Goal: Communication & Community: Answer question/provide support

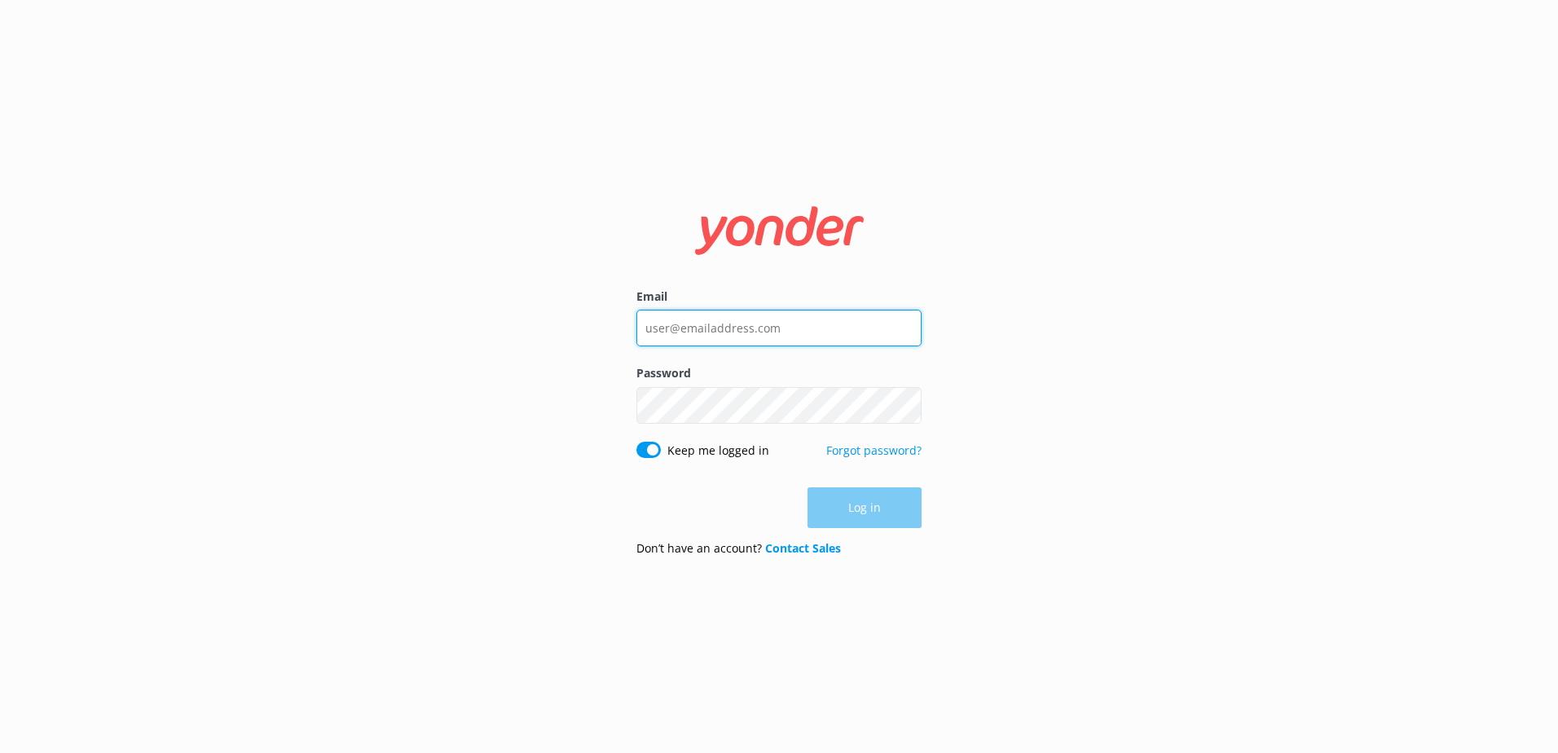
click at [729, 339] on input "Email" at bounding box center [778, 328] width 285 height 37
type input "social@ssc.com.fj"
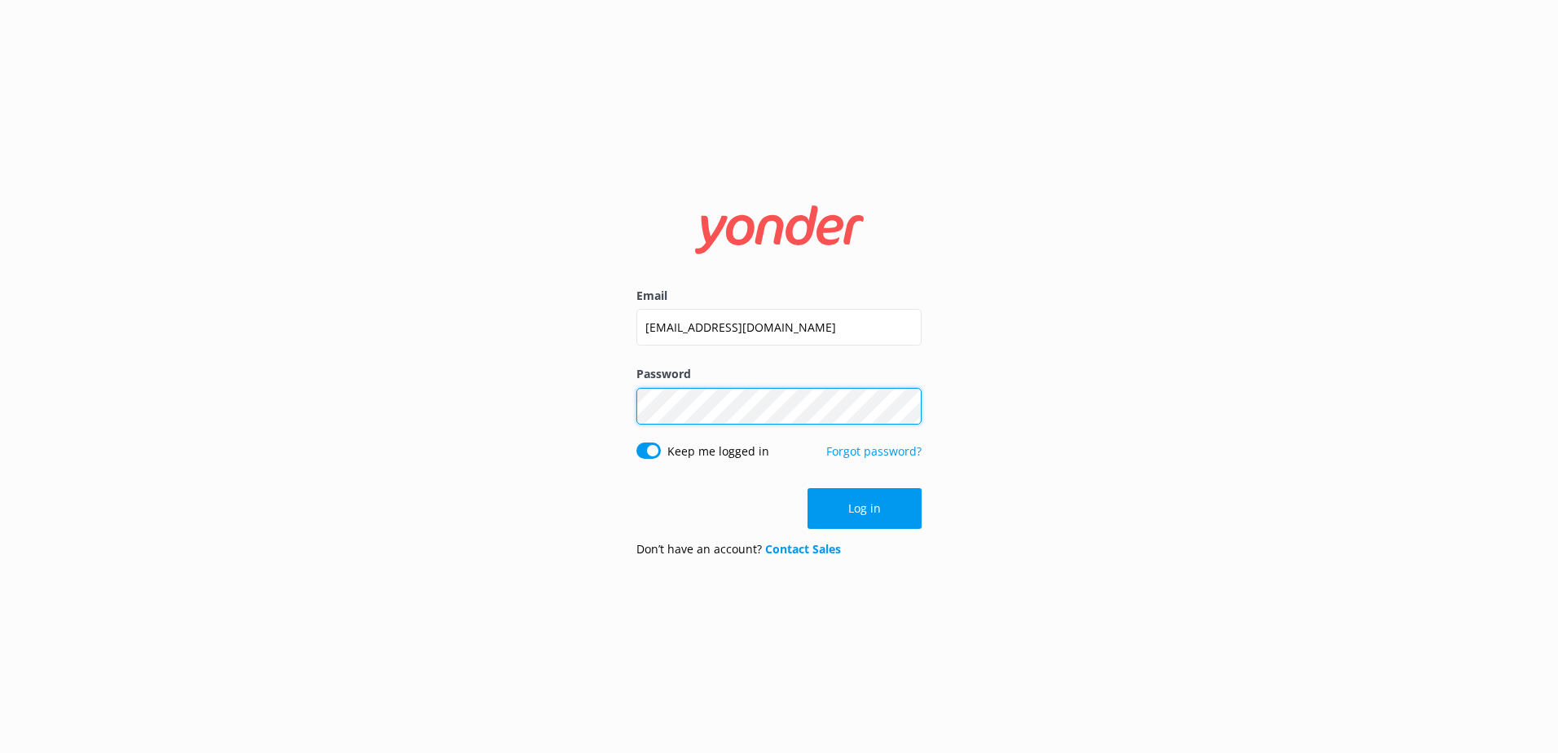
click button "Log in" at bounding box center [865, 508] width 114 height 41
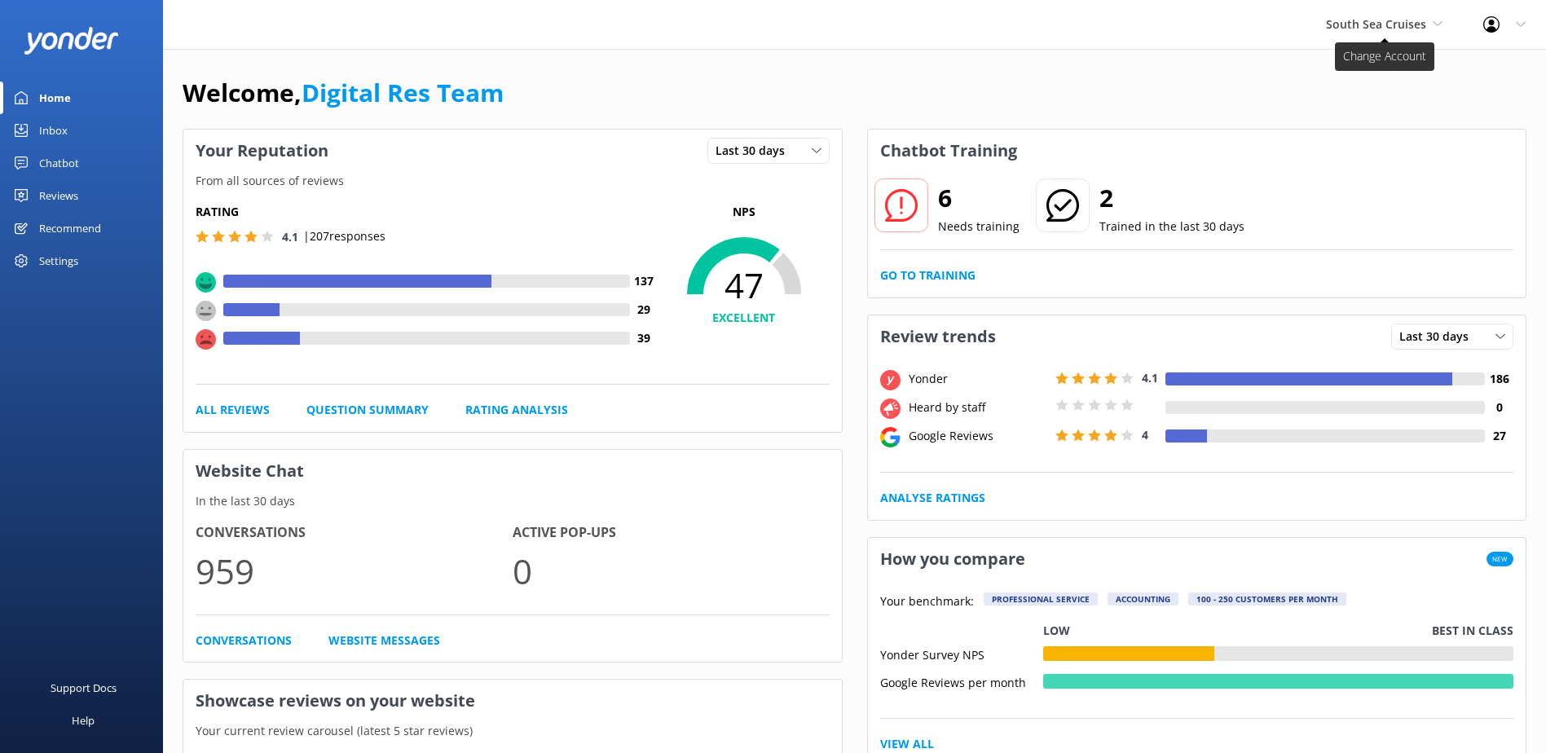
click at [1406, 24] on span "South Sea Cruises" at bounding box center [1376, 23] width 100 height 15
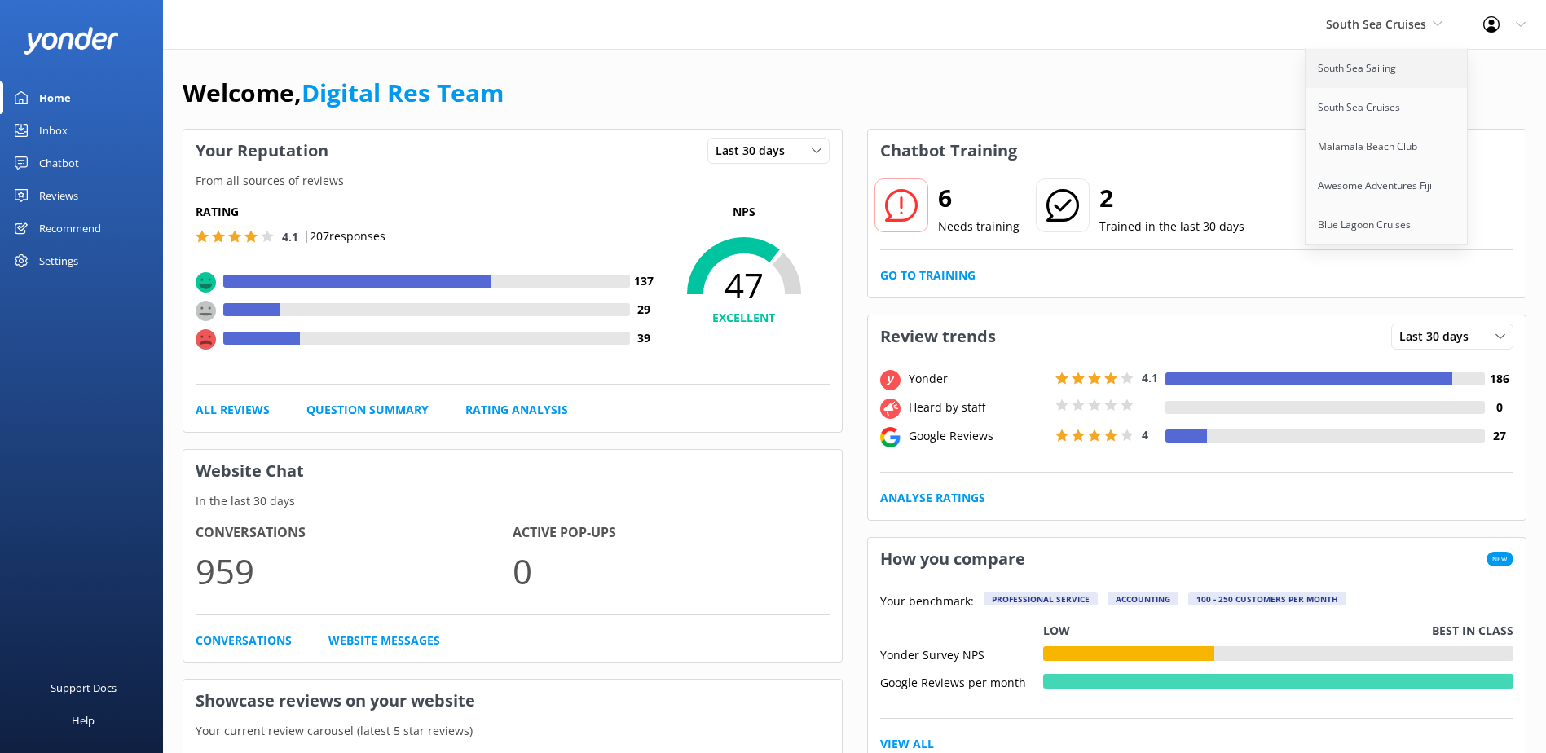
click at [1380, 71] on link "South Sea Sailing" at bounding box center [1386, 68] width 163 height 39
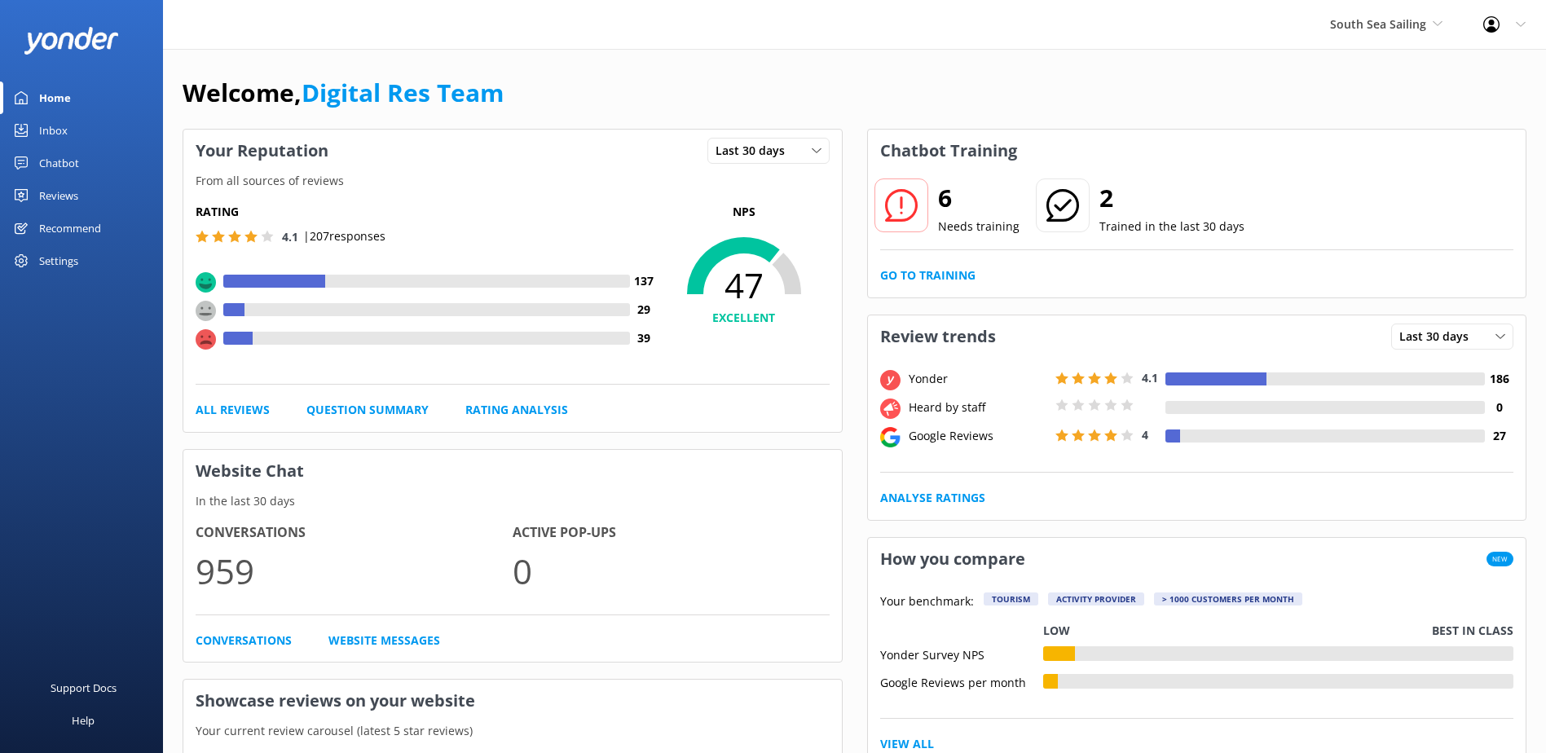
click at [1400, 29] on span "South Sea Sailing" at bounding box center [1378, 23] width 96 height 15
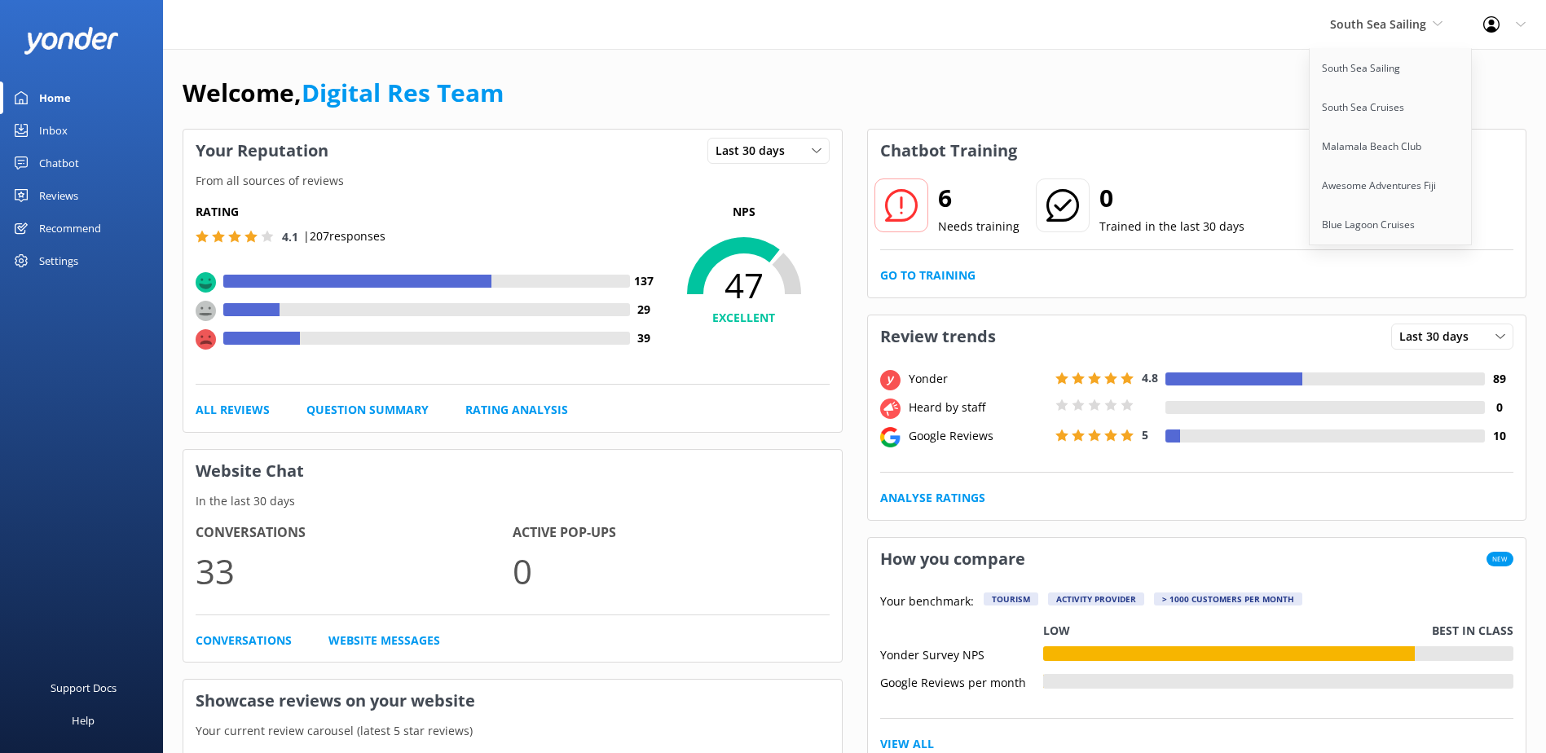
click at [79, 143] on link "Inbox" at bounding box center [81, 130] width 163 height 33
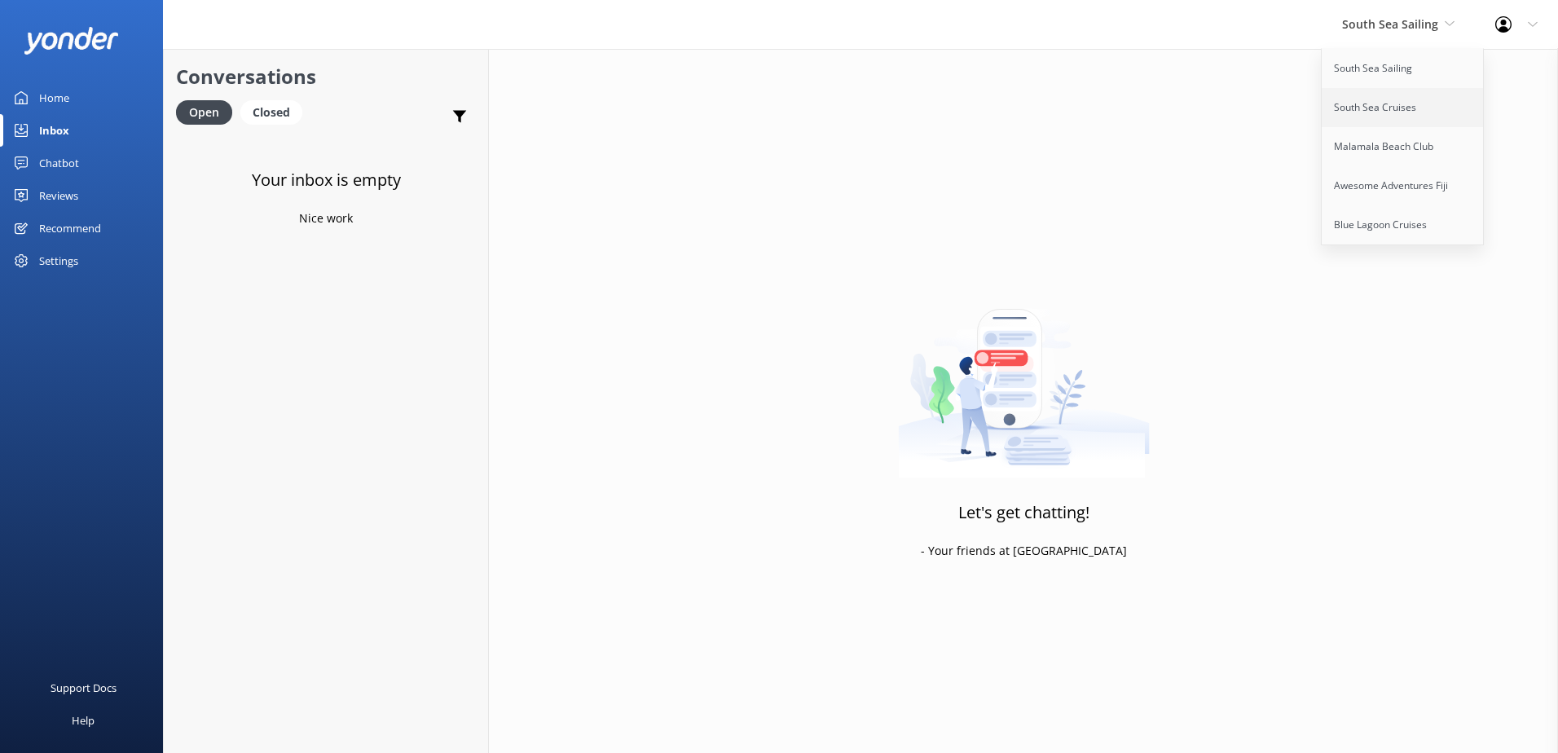
click at [1402, 104] on link "South Sea Cruises" at bounding box center [1403, 107] width 163 height 39
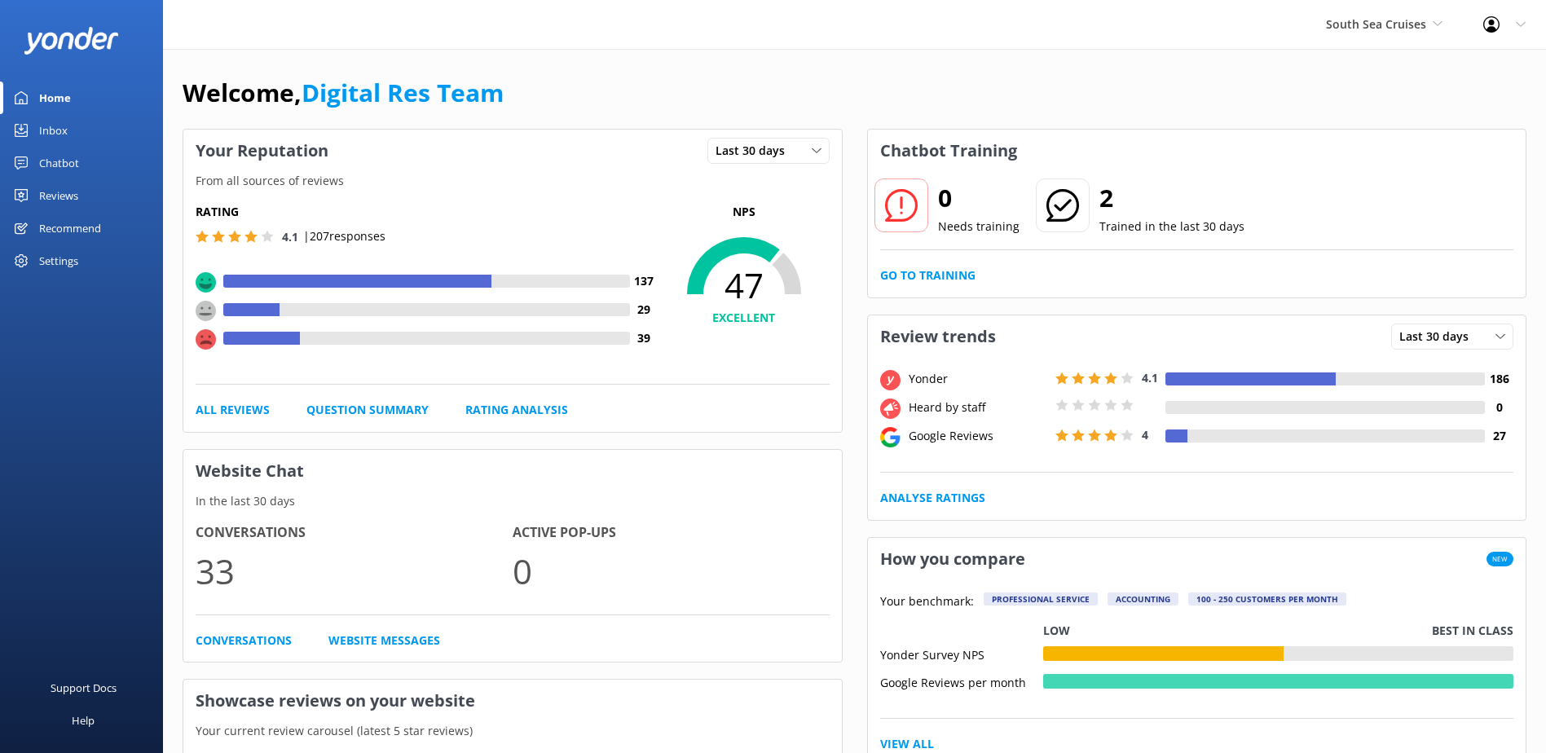
click at [83, 124] on link "Inbox" at bounding box center [81, 130] width 163 height 33
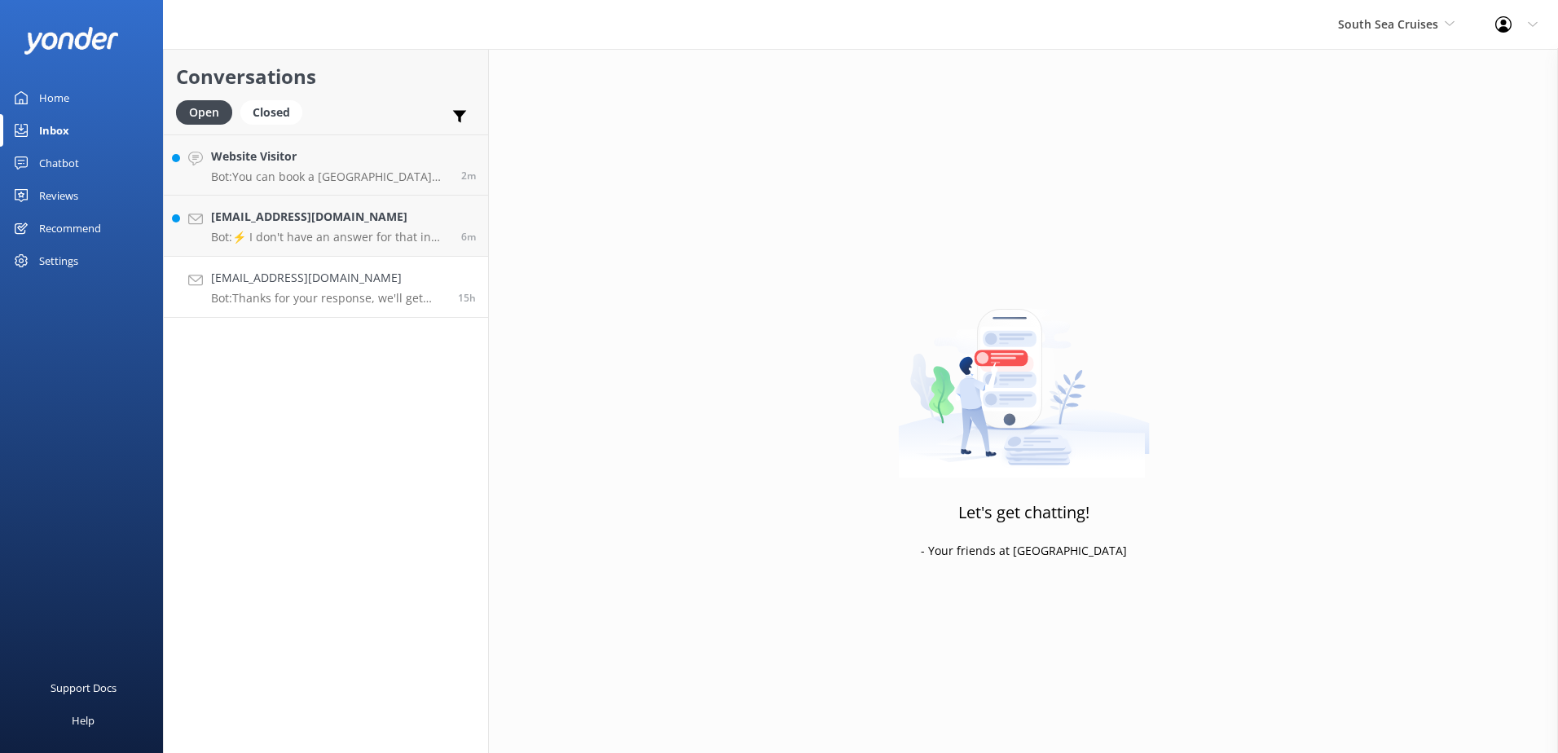
click at [328, 310] on link "stephensletila@gmail.com Bot: Thanks for your response, we'll get back to you a…" at bounding box center [326, 287] width 324 height 61
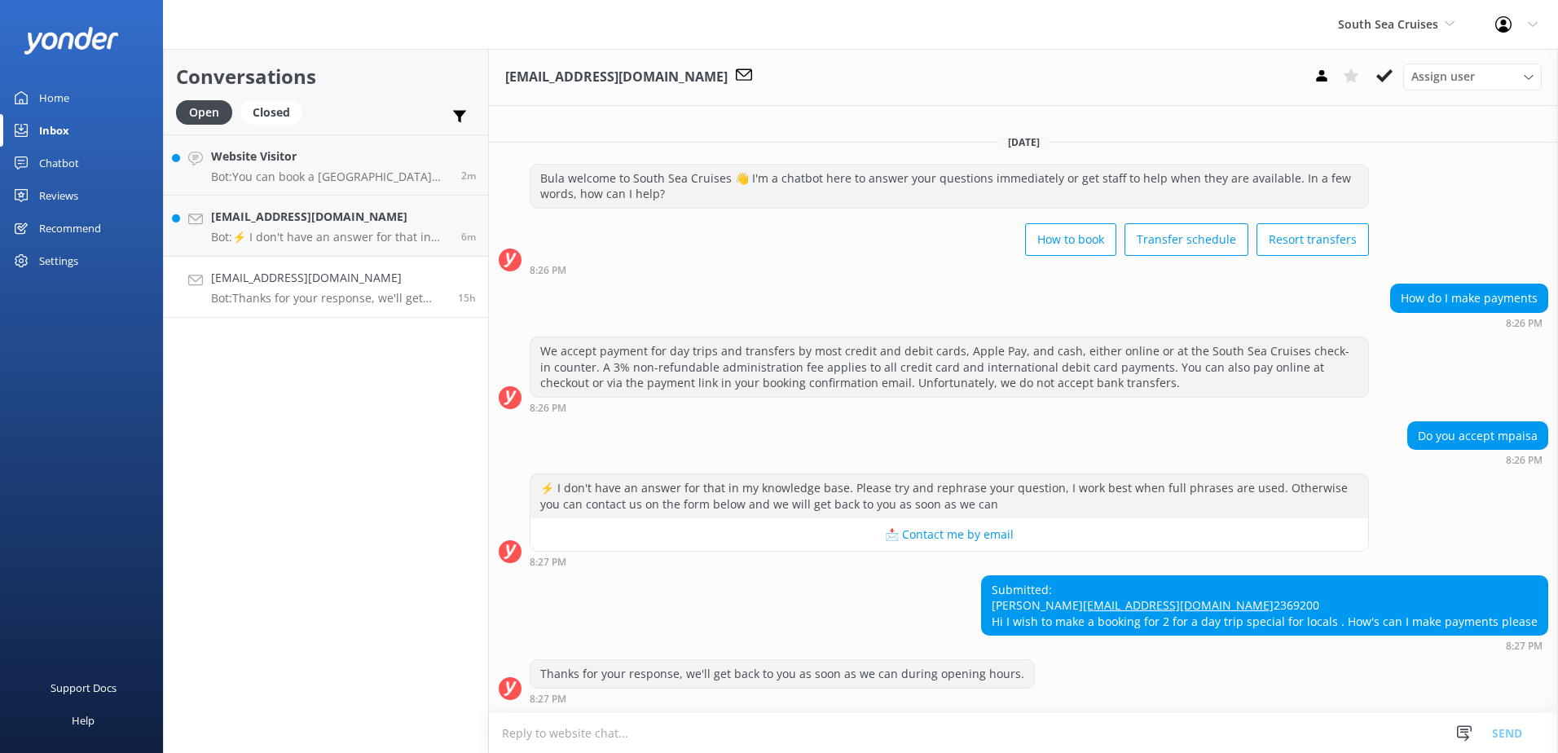
scroll to position [17, 0]
click at [346, 291] on p "Bot: Thanks for your response, we'll get back to you as soon as we can during o…" at bounding box center [328, 298] width 235 height 15
click at [340, 295] on p "Bot: Thanks for your response, we'll get back to you as soon as we can during o…" at bounding box center [328, 298] width 235 height 15
click at [992, 734] on textarea at bounding box center [1023, 733] width 1069 height 40
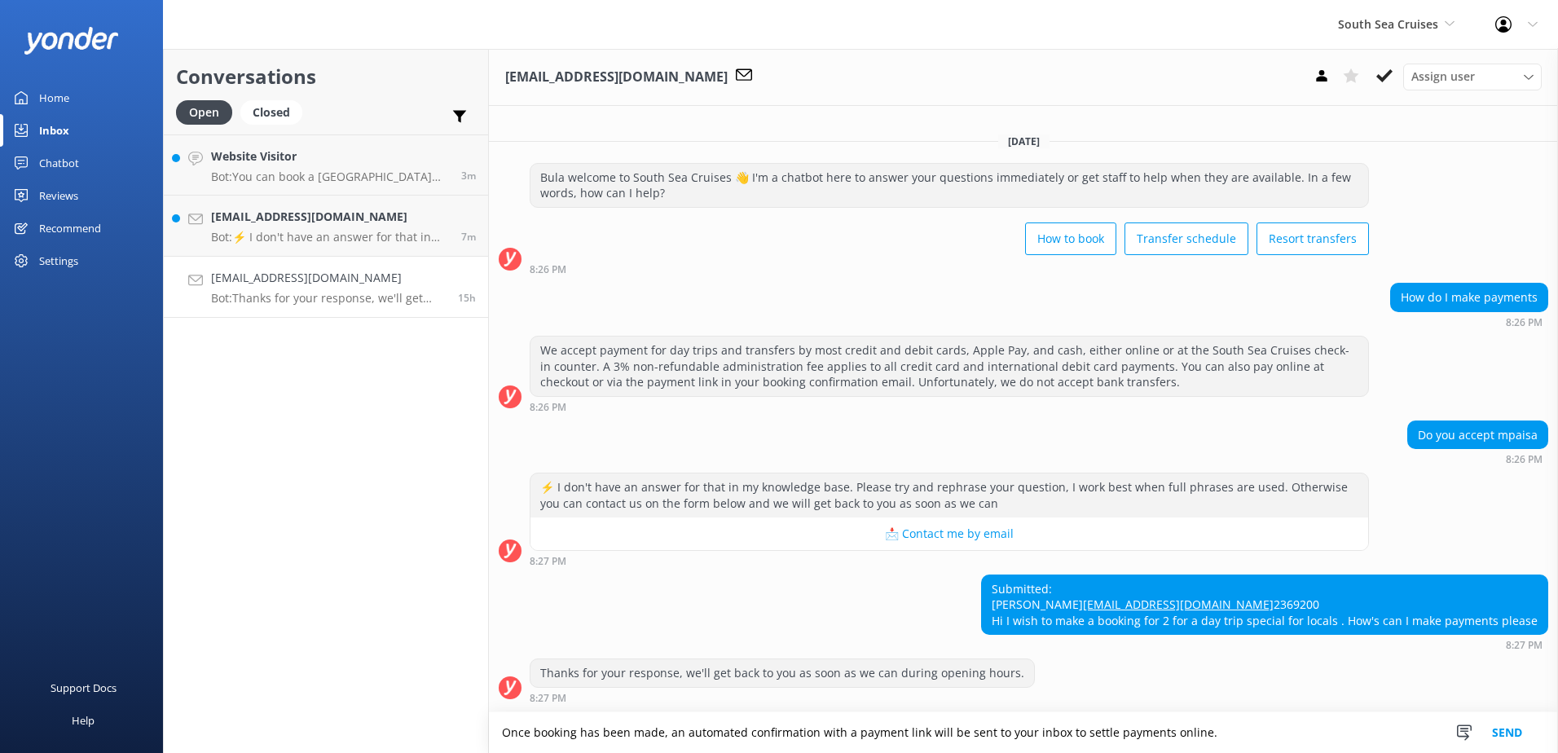
type textarea "Once booking has been made, an automated confirmation with a payment link will …"
click at [1503, 738] on button "Send" at bounding box center [1507, 732] width 61 height 41
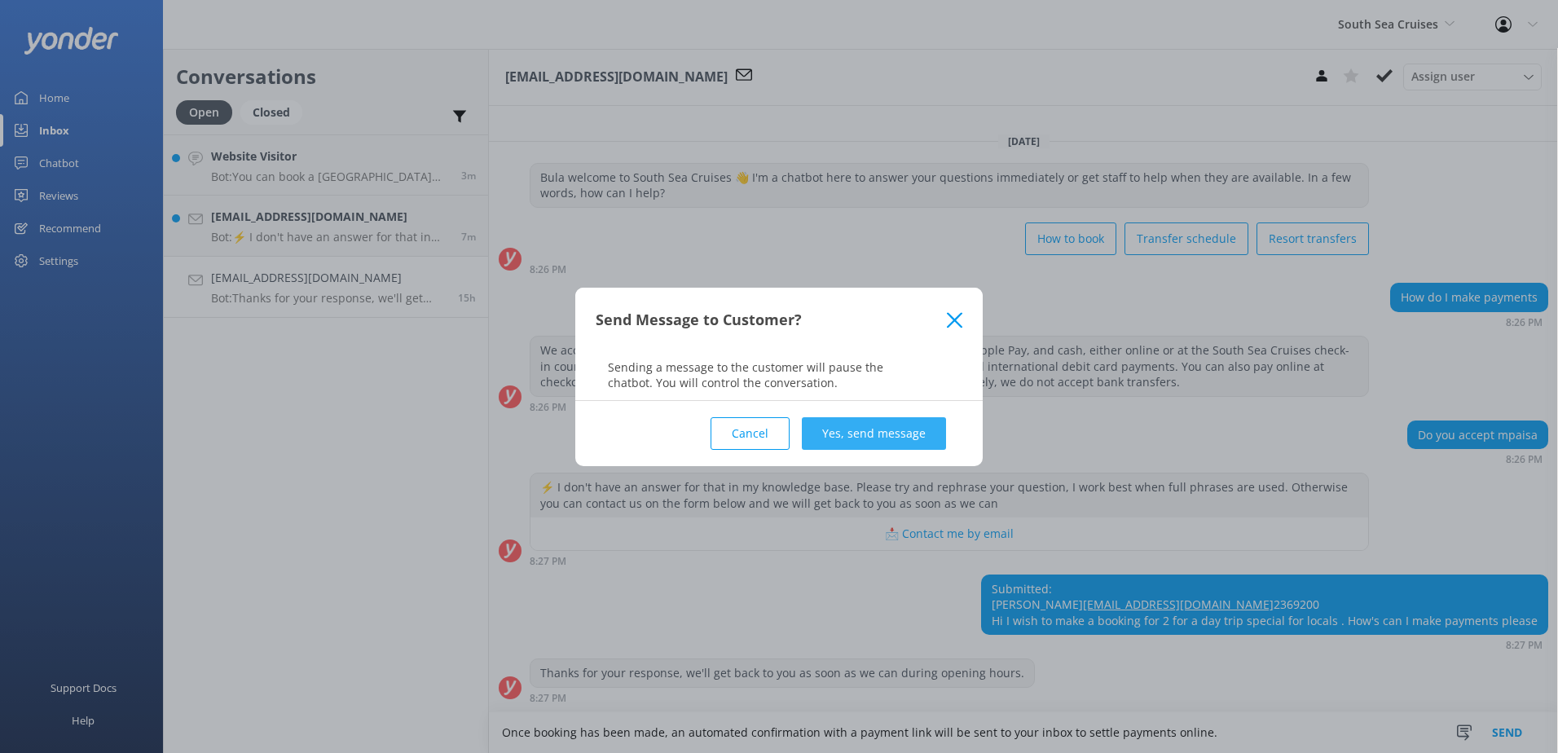
click at [913, 430] on button "Yes, send message" at bounding box center [874, 433] width 144 height 33
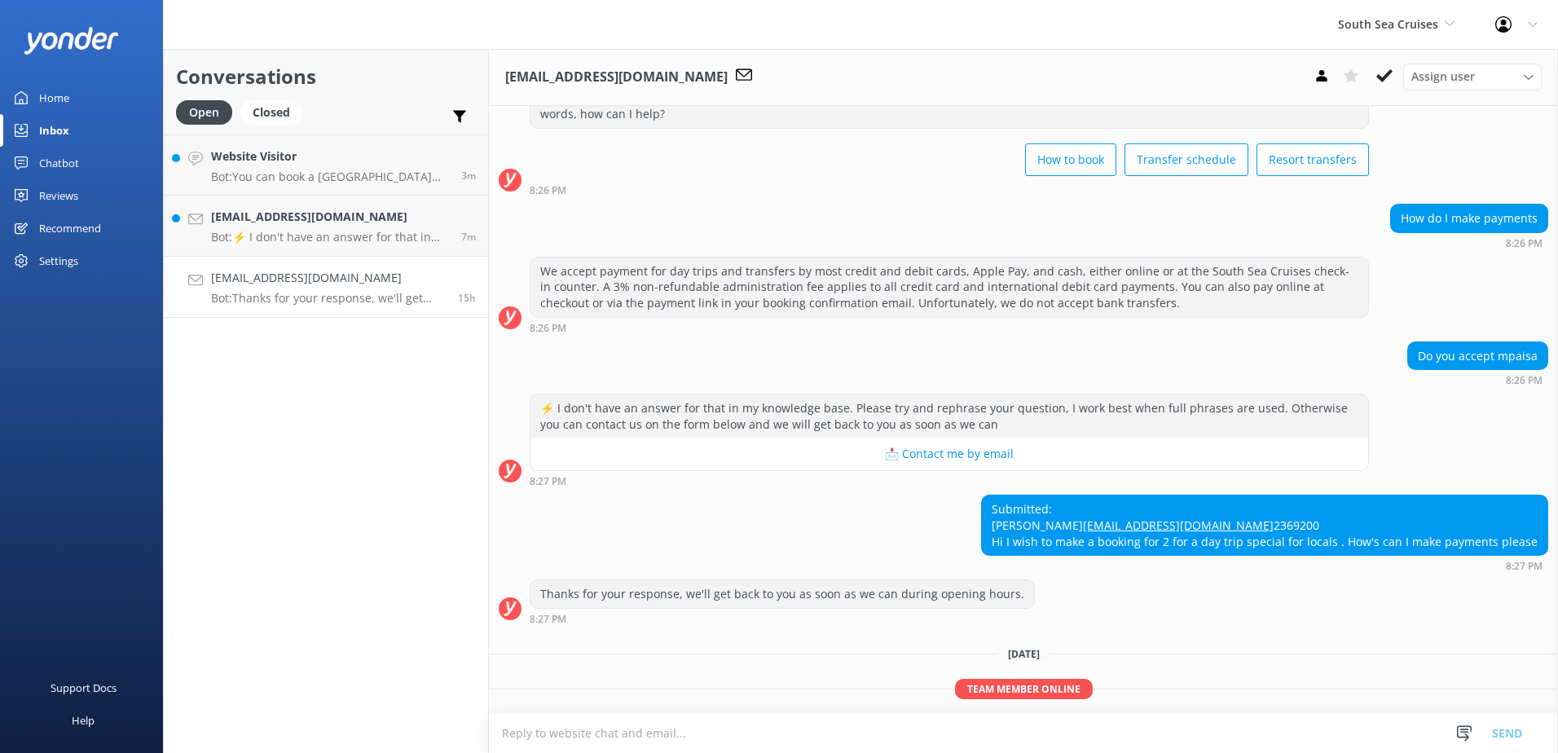
scroll to position [153, 0]
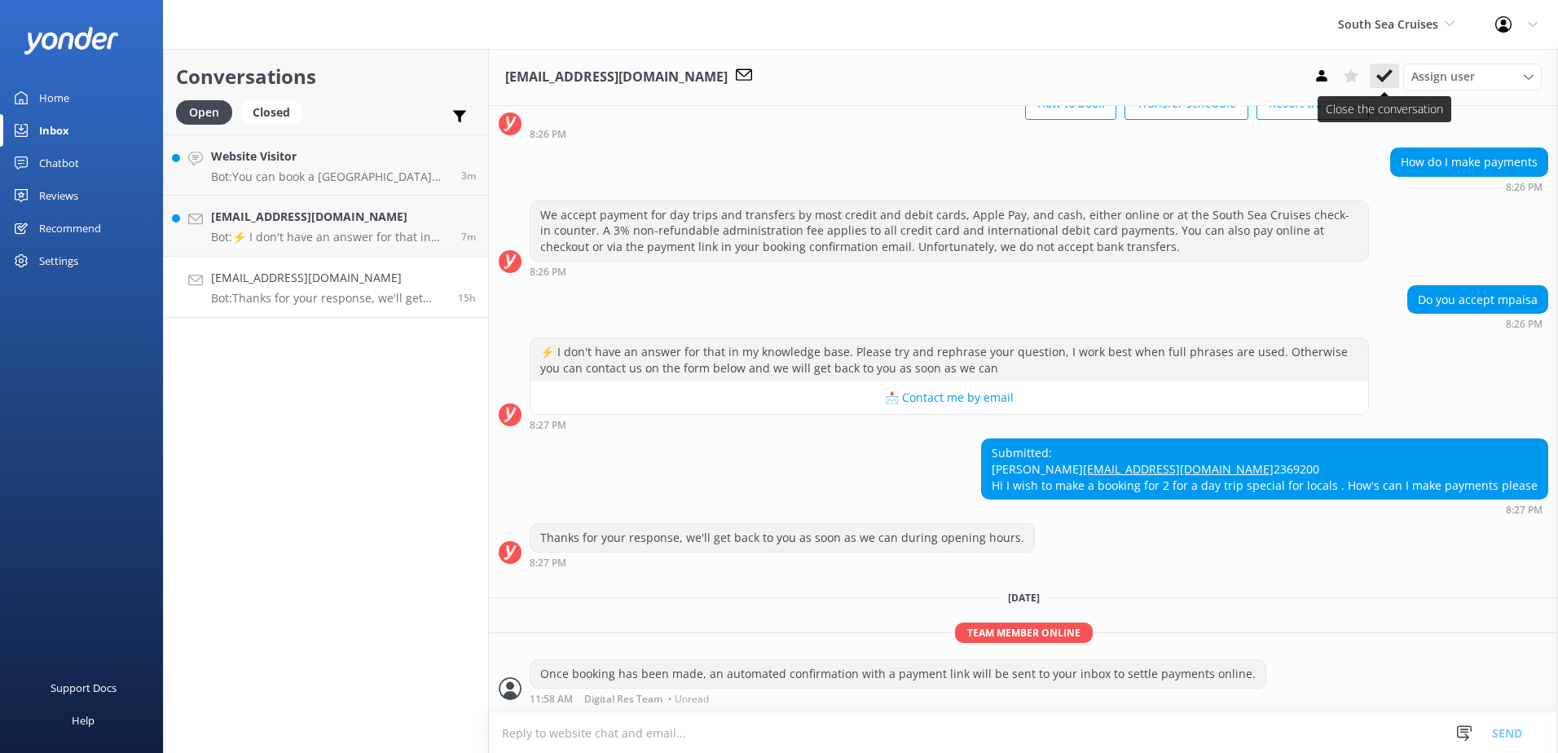
click at [1394, 71] on button at bounding box center [1384, 76] width 29 height 24
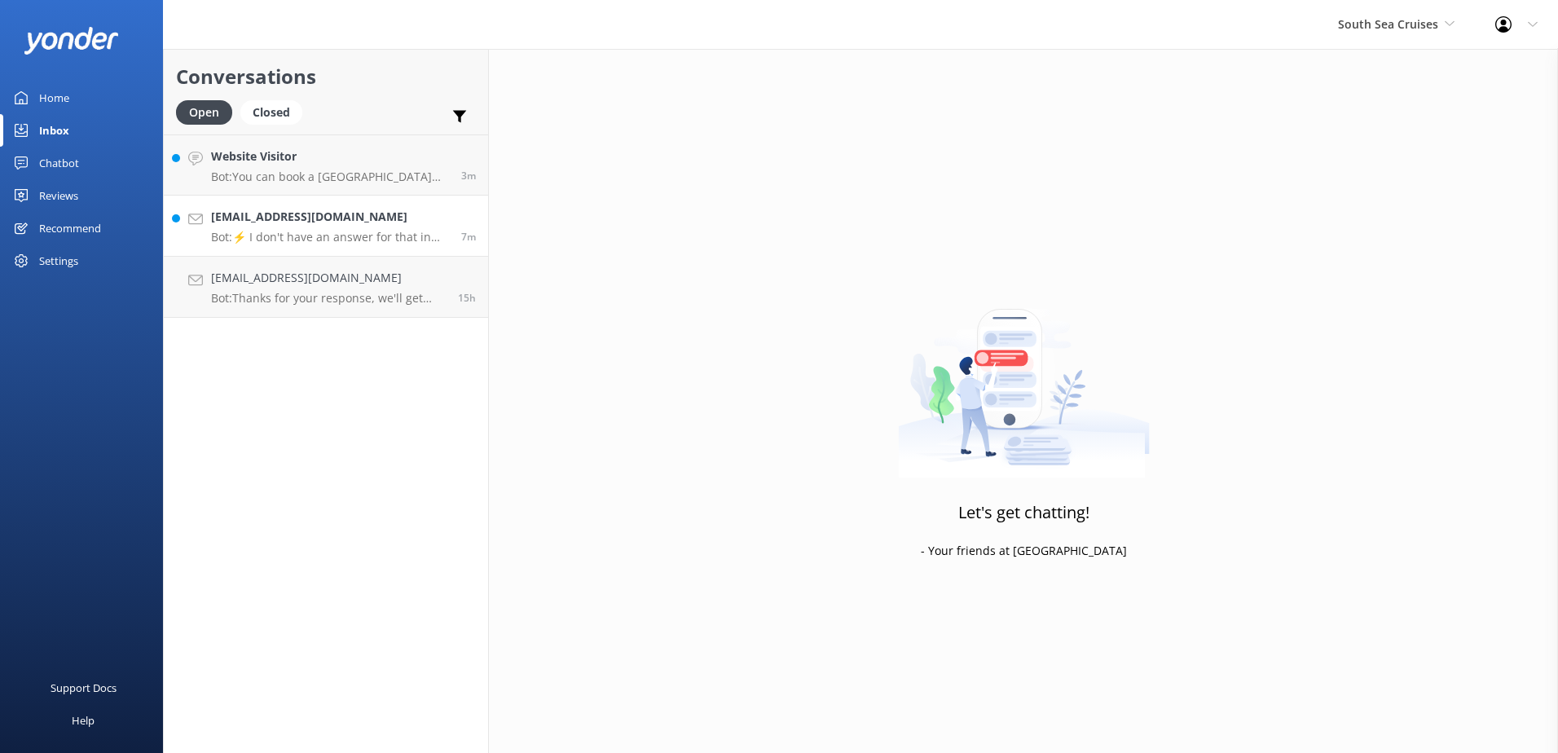
click at [334, 227] on div "sucakacaka@gmail.com Bot: ⚡ I don't have an answer for that in my knowledge bas…" at bounding box center [330, 226] width 238 height 36
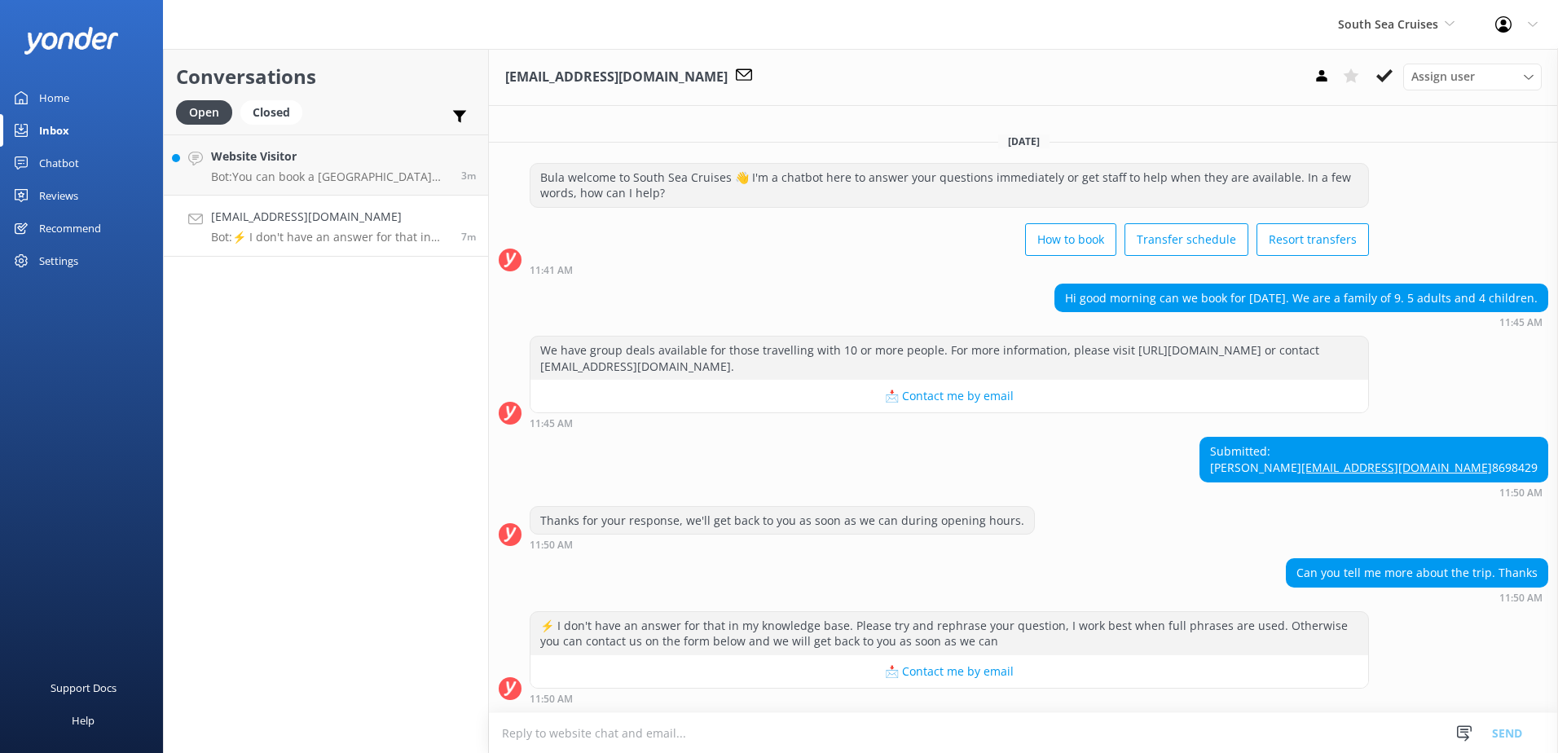
scroll to position [18, 0]
click at [902, 724] on textarea at bounding box center [1023, 733] width 1069 height 40
drag, startPoint x: 925, startPoint y: 727, endPoint x: 460, endPoint y: 716, distance: 464.6
click at [460, 716] on div "Conversations Open Closed Important Assigned to me Unassigned Website Visitor B…" at bounding box center [860, 401] width 1395 height 704
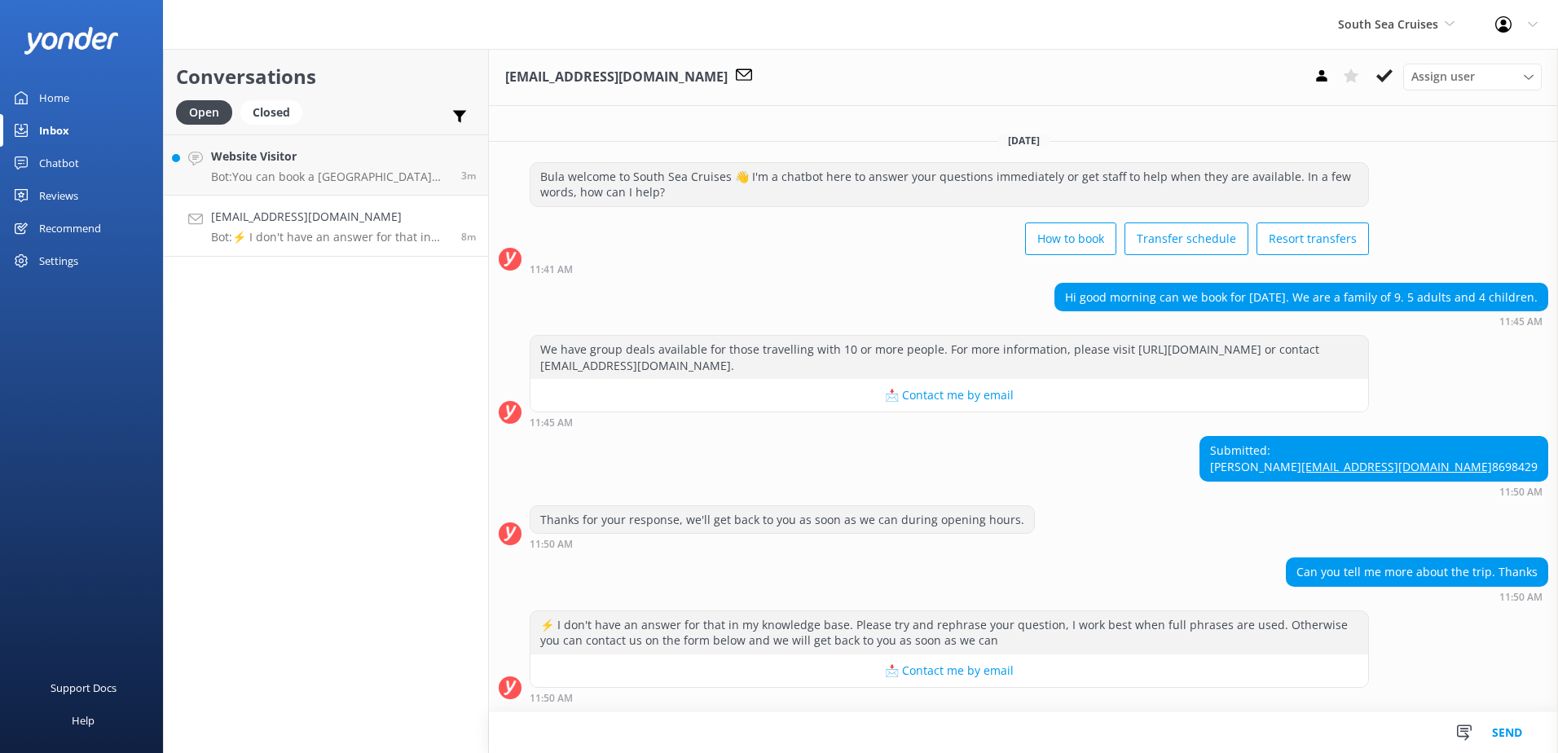
paste textarea "Return pre-booked coach transfers to/from Port Denarau to/from most Nadi, Denar…"
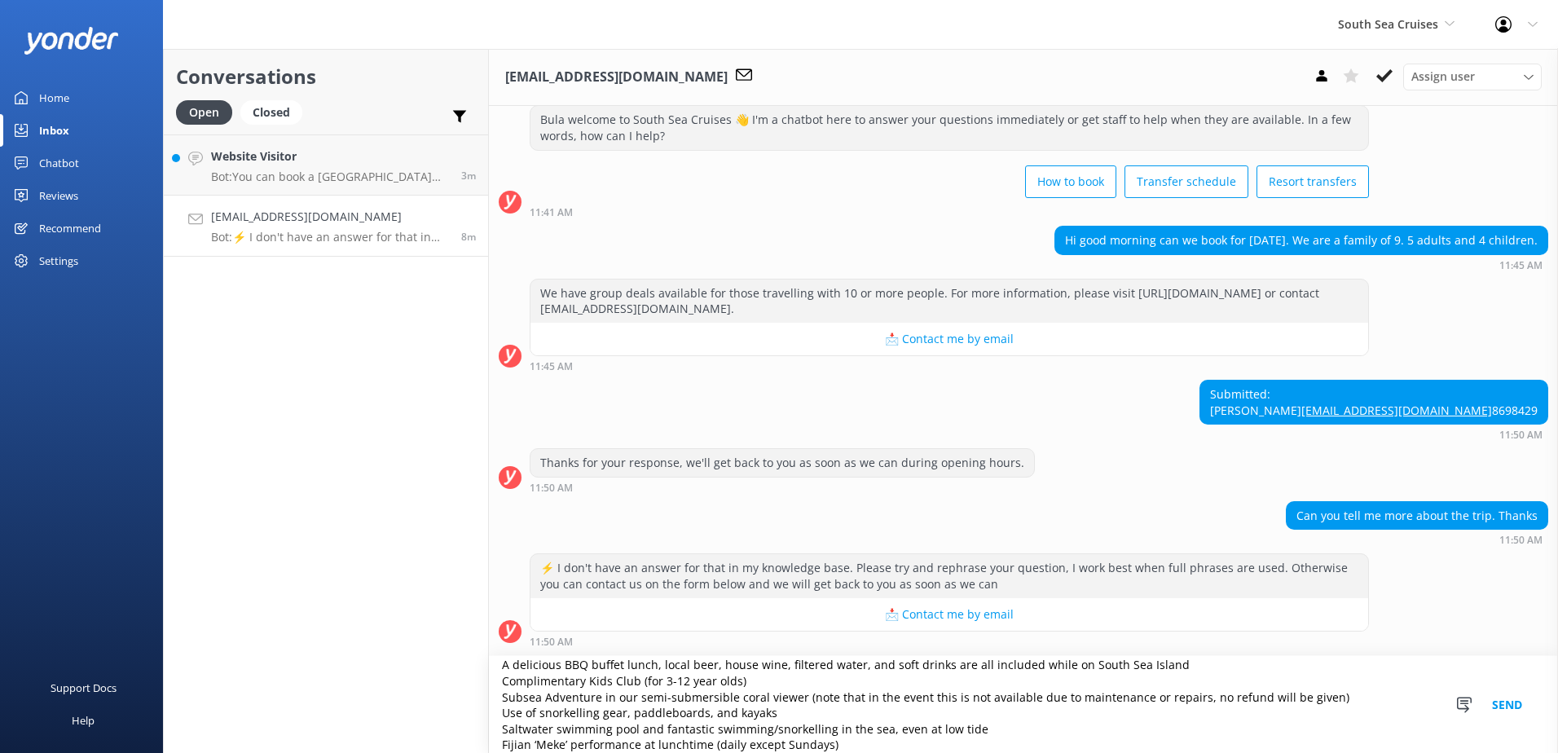
scroll to position [75, 0]
type textarea "Return pre-booked coach transfers to/from Port Denarau to/from most Nadi, Denar…"
click at [1502, 710] on button "Send" at bounding box center [1507, 704] width 61 height 97
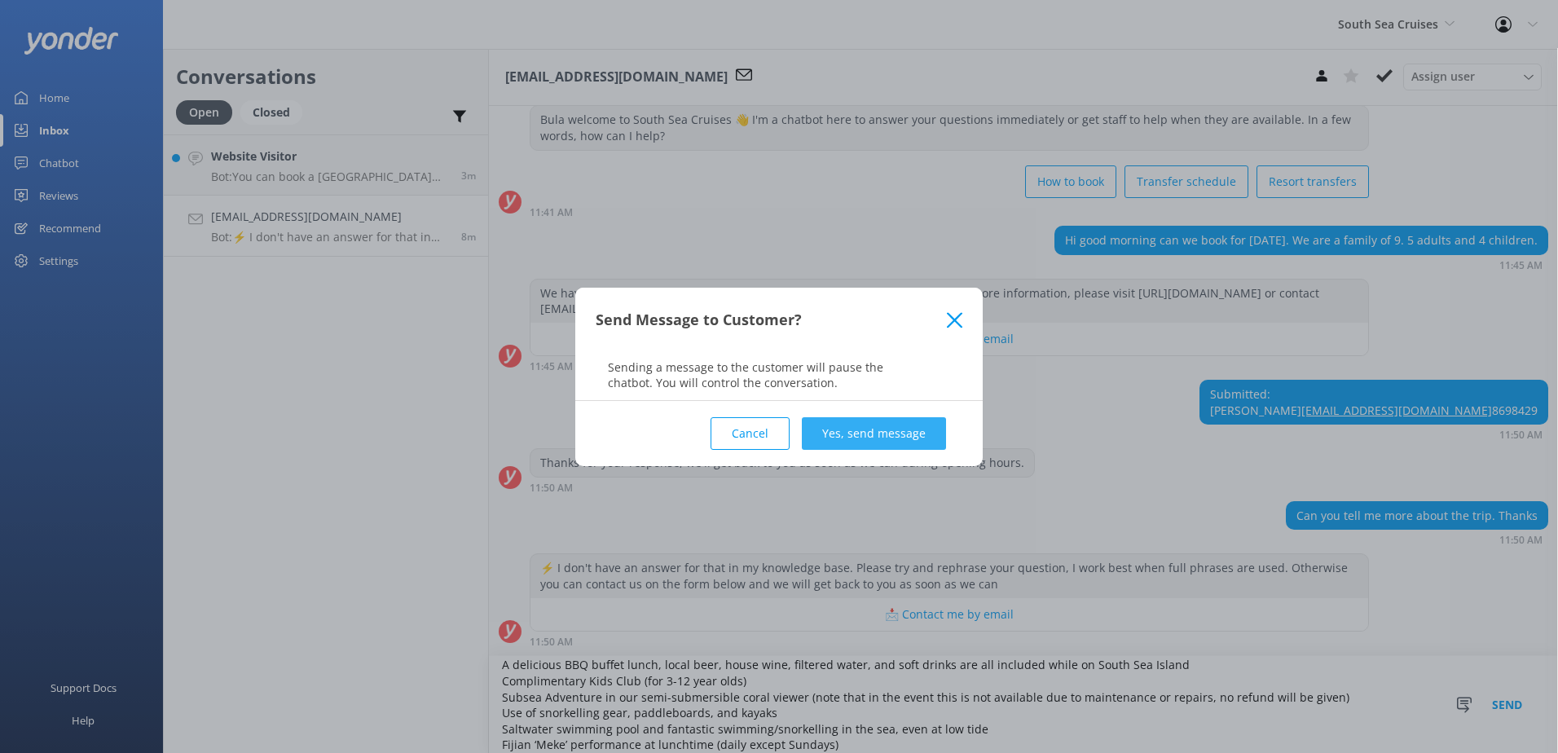
click at [931, 436] on button "Yes, send message" at bounding box center [874, 433] width 144 height 33
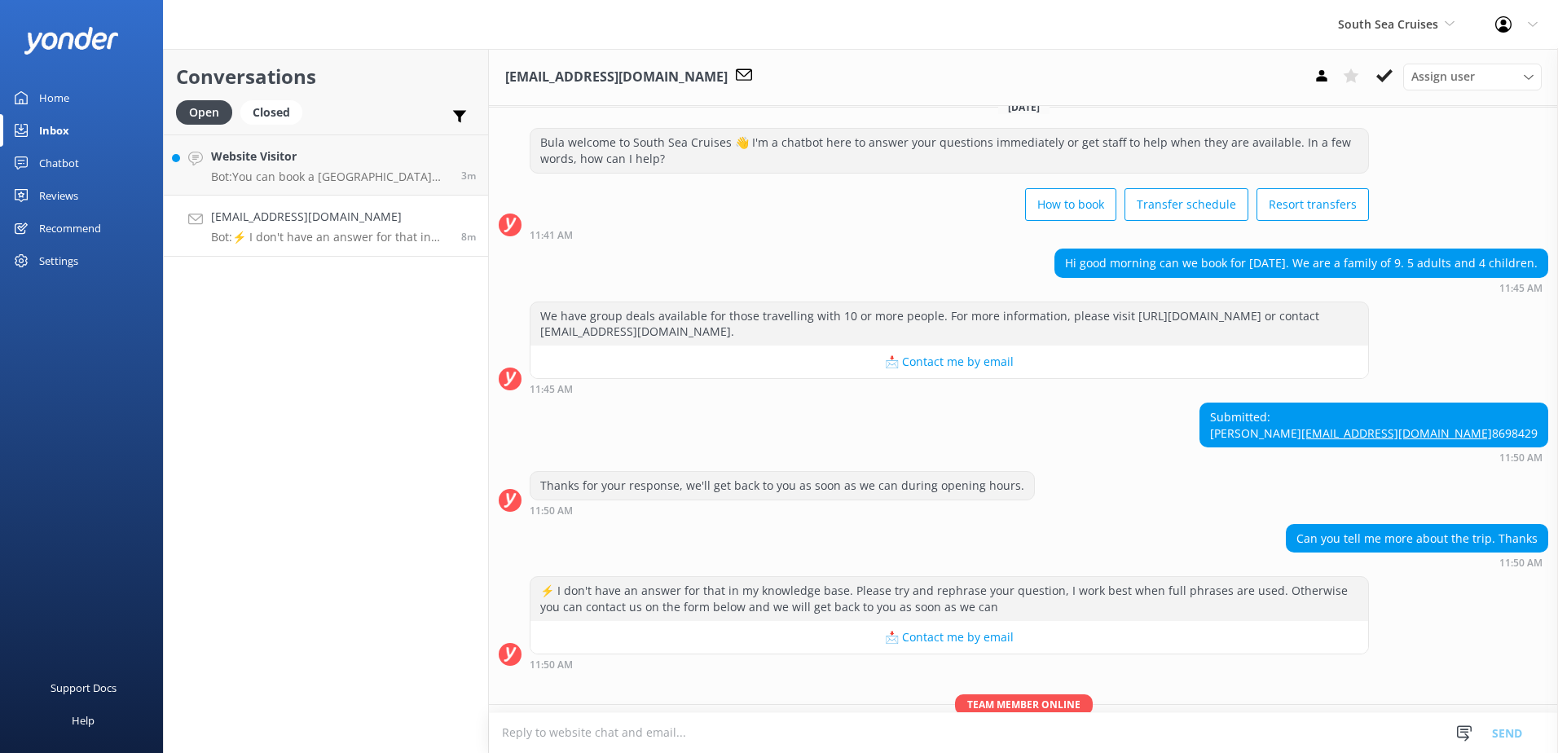
scroll to position [0, 0]
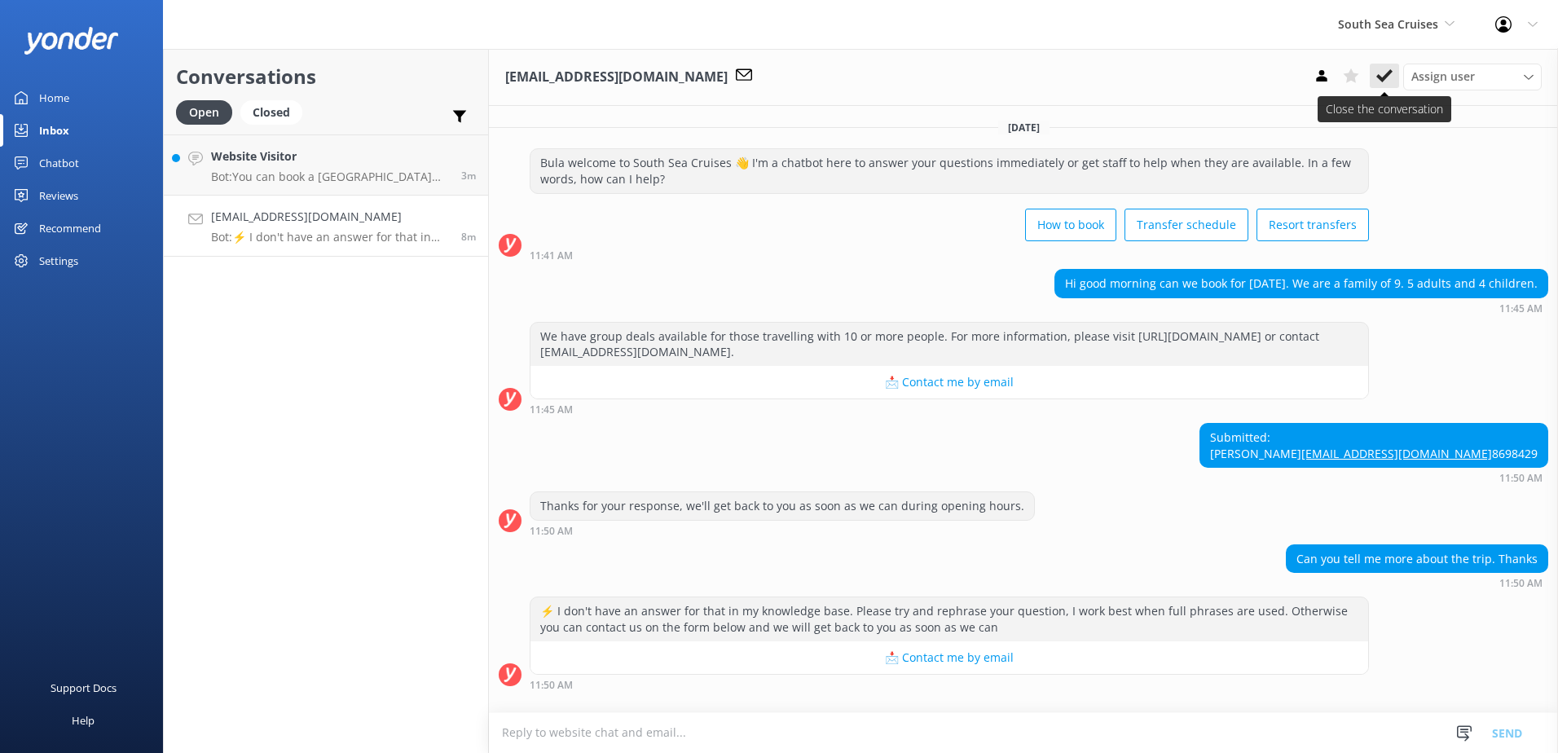
click at [1389, 77] on icon at bounding box center [1384, 76] width 16 height 16
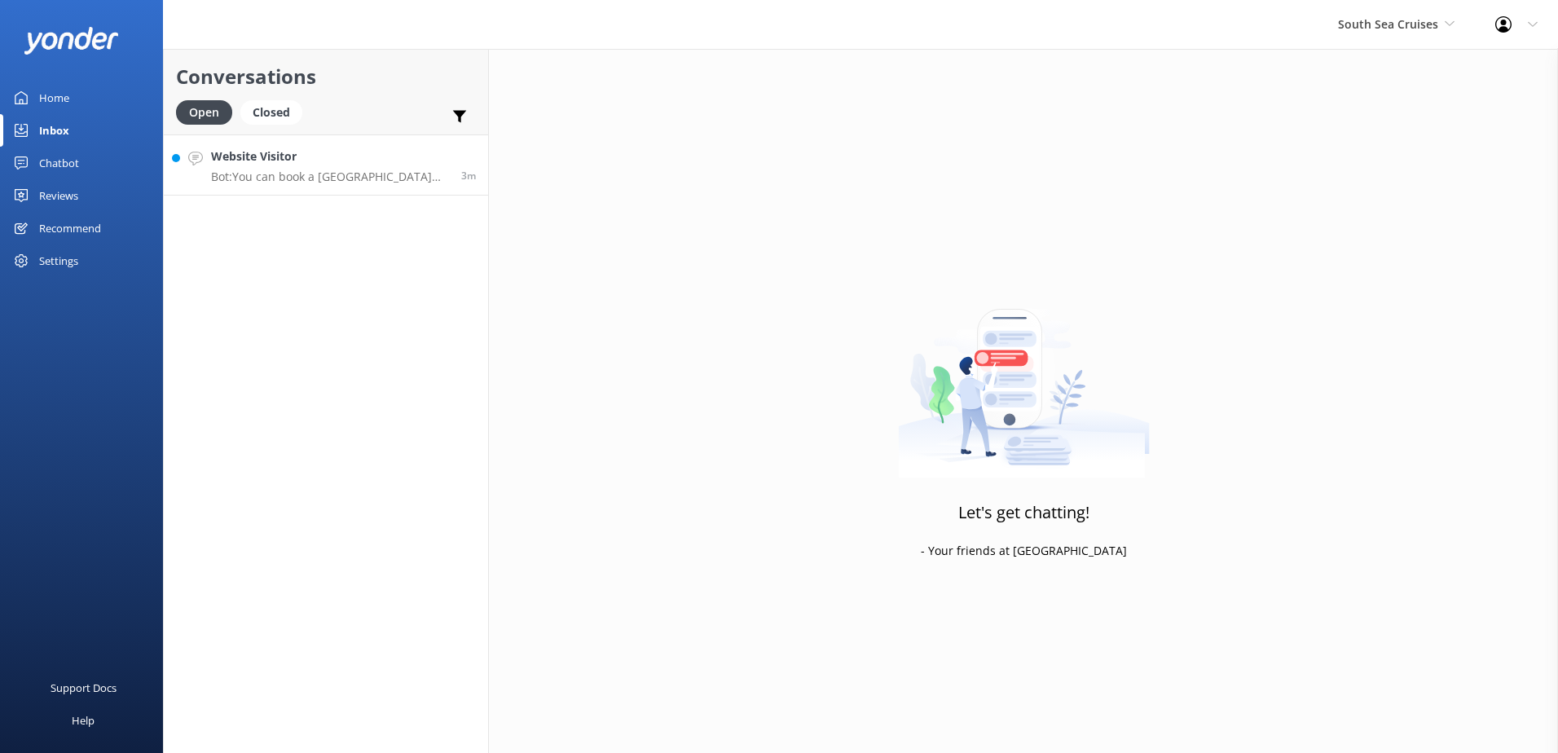
click at [327, 147] on h4 "Website Visitor" at bounding box center [330, 156] width 238 height 18
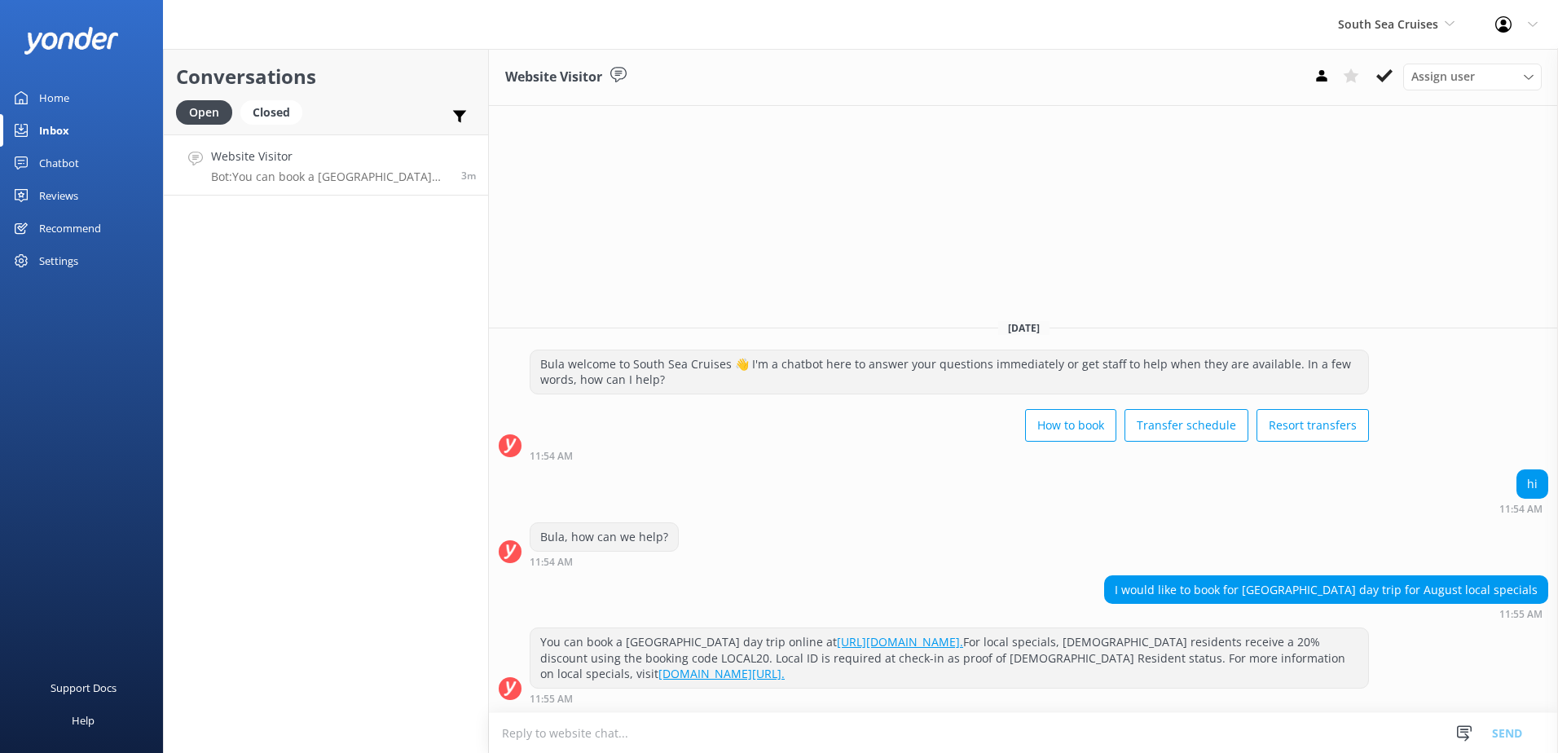
click at [331, 163] on h4 "Website Visitor" at bounding box center [330, 156] width 238 height 18
click at [735, 743] on textarea at bounding box center [1023, 733] width 1069 height 40
paste textarea "Please contact & liaise directly with our South Sea Cruises Reservations team, …"
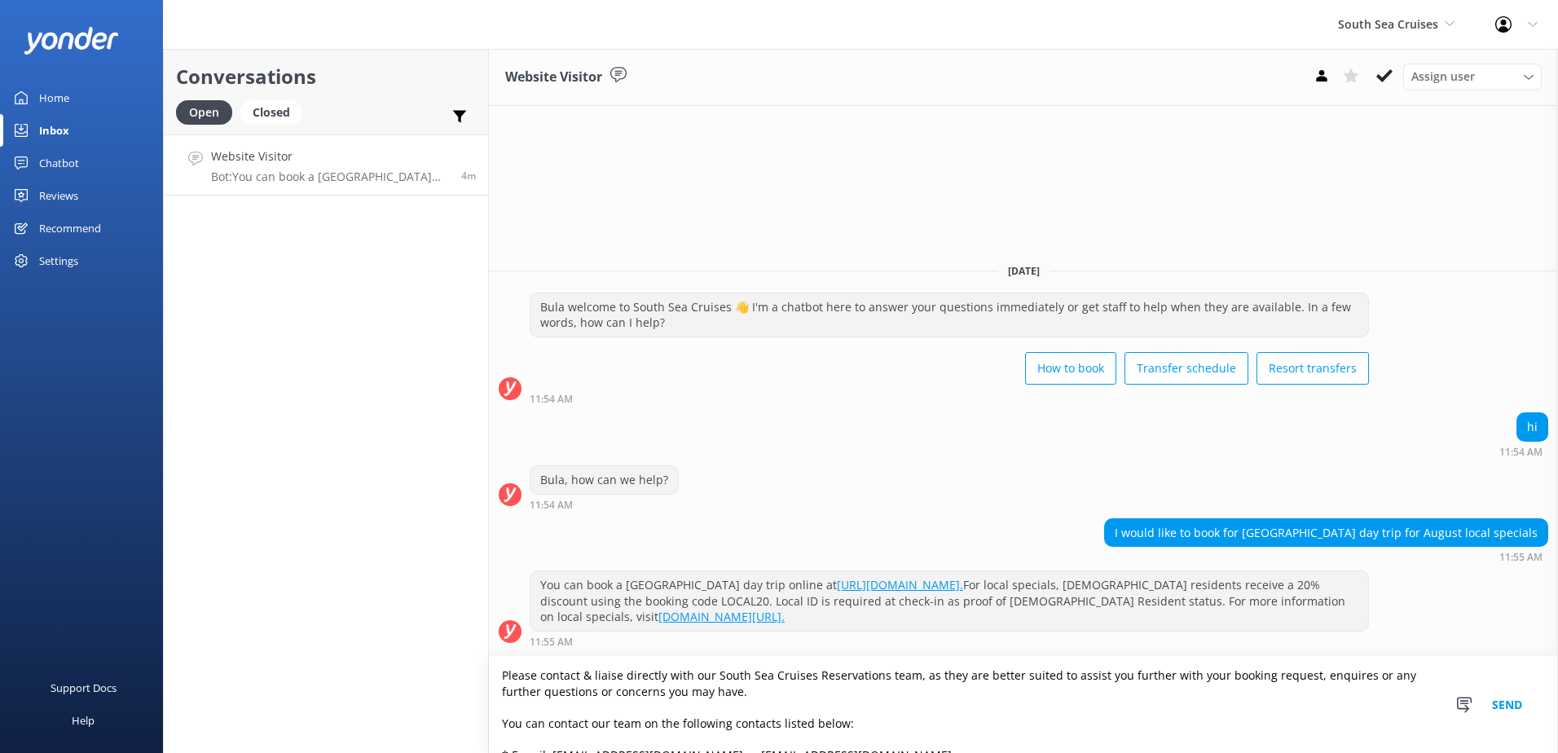
scroll to position [0, 0]
click at [501, 676] on textarea "Please contact & liaise directly with our South Sea Cruises Reservations team, …" at bounding box center [1023, 704] width 1069 height 97
click at [502, 671] on textarea "Please contact & liaise directly with our South Sea Cruises Reservations team, …" at bounding box center [1023, 704] width 1069 height 97
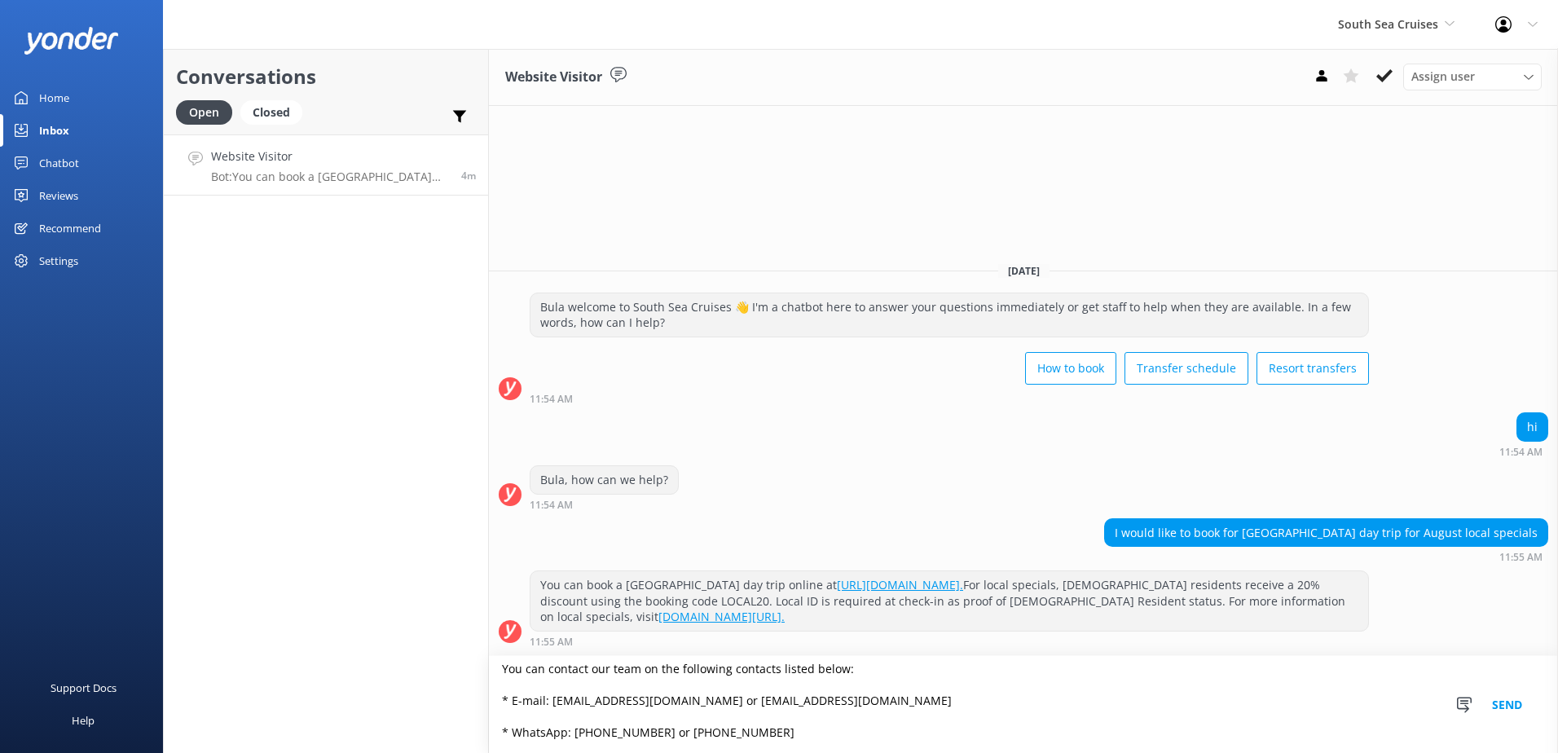
scroll to position [119, 0]
type textarea "To book with Local mid-year special. Please contact & liaise directly with our …"
click at [1512, 709] on button "Send" at bounding box center [1507, 704] width 61 height 97
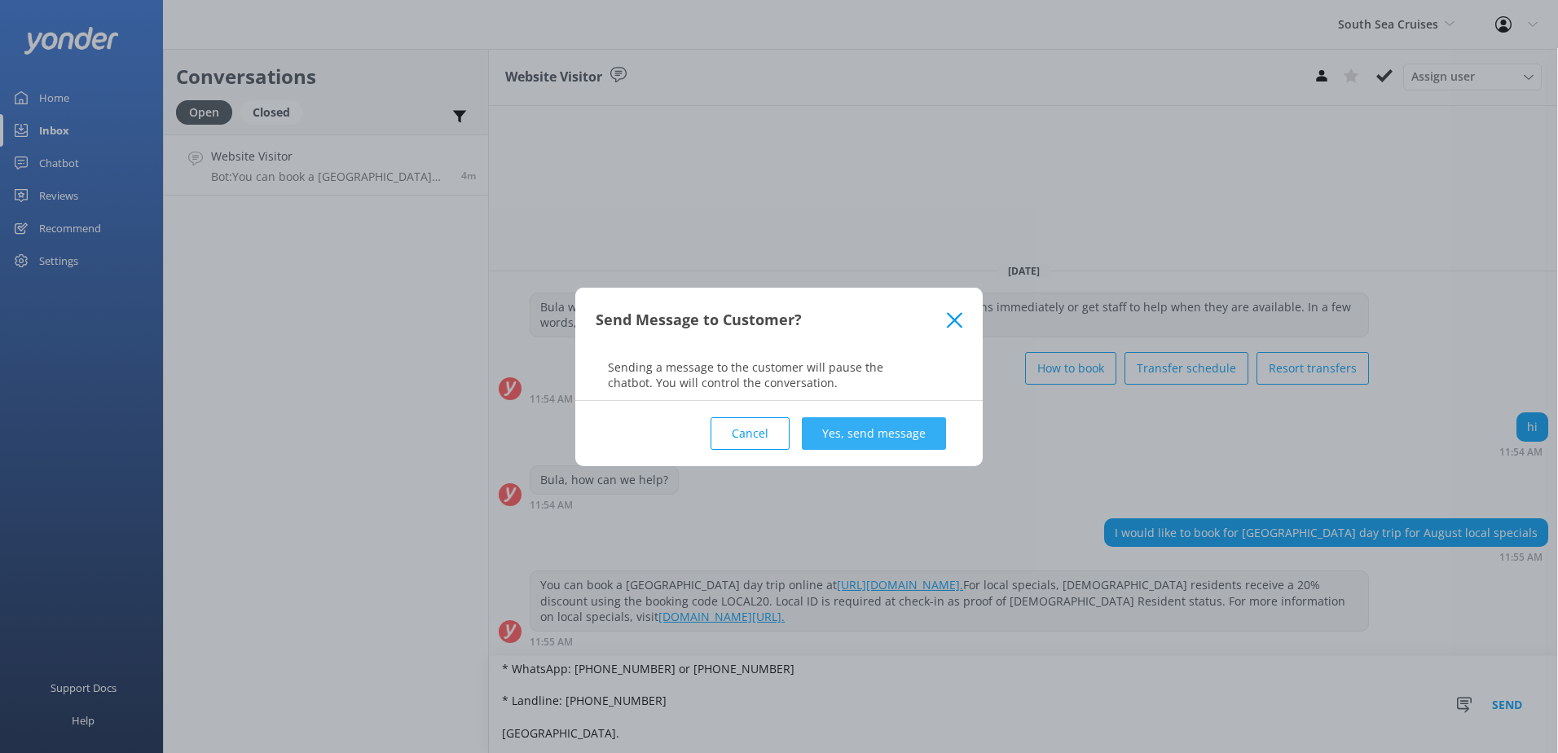
click at [886, 427] on button "Yes, send message" at bounding box center [874, 433] width 144 height 33
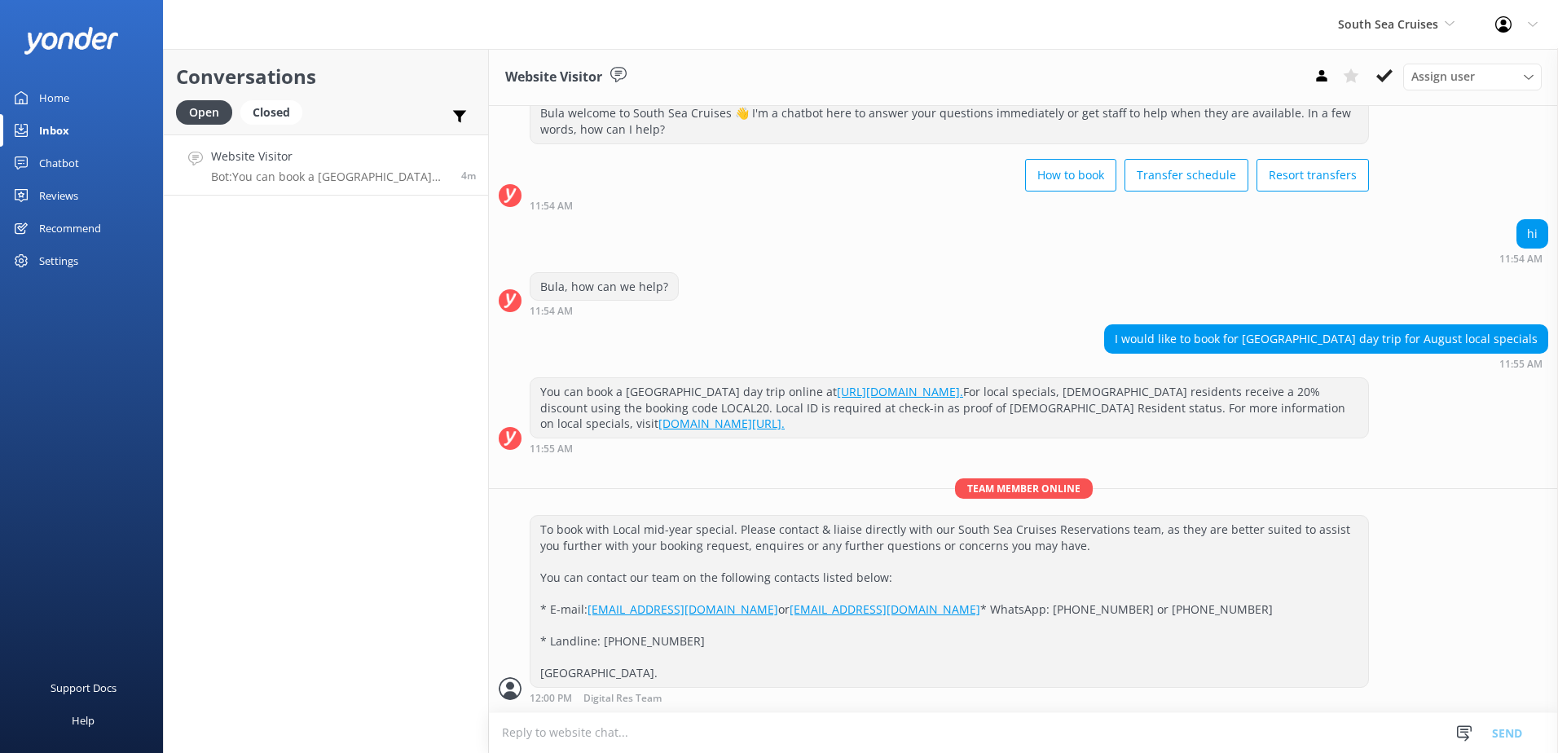
scroll to position [81, 0]
click at [1382, 77] on icon at bounding box center [1384, 76] width 16 height 16
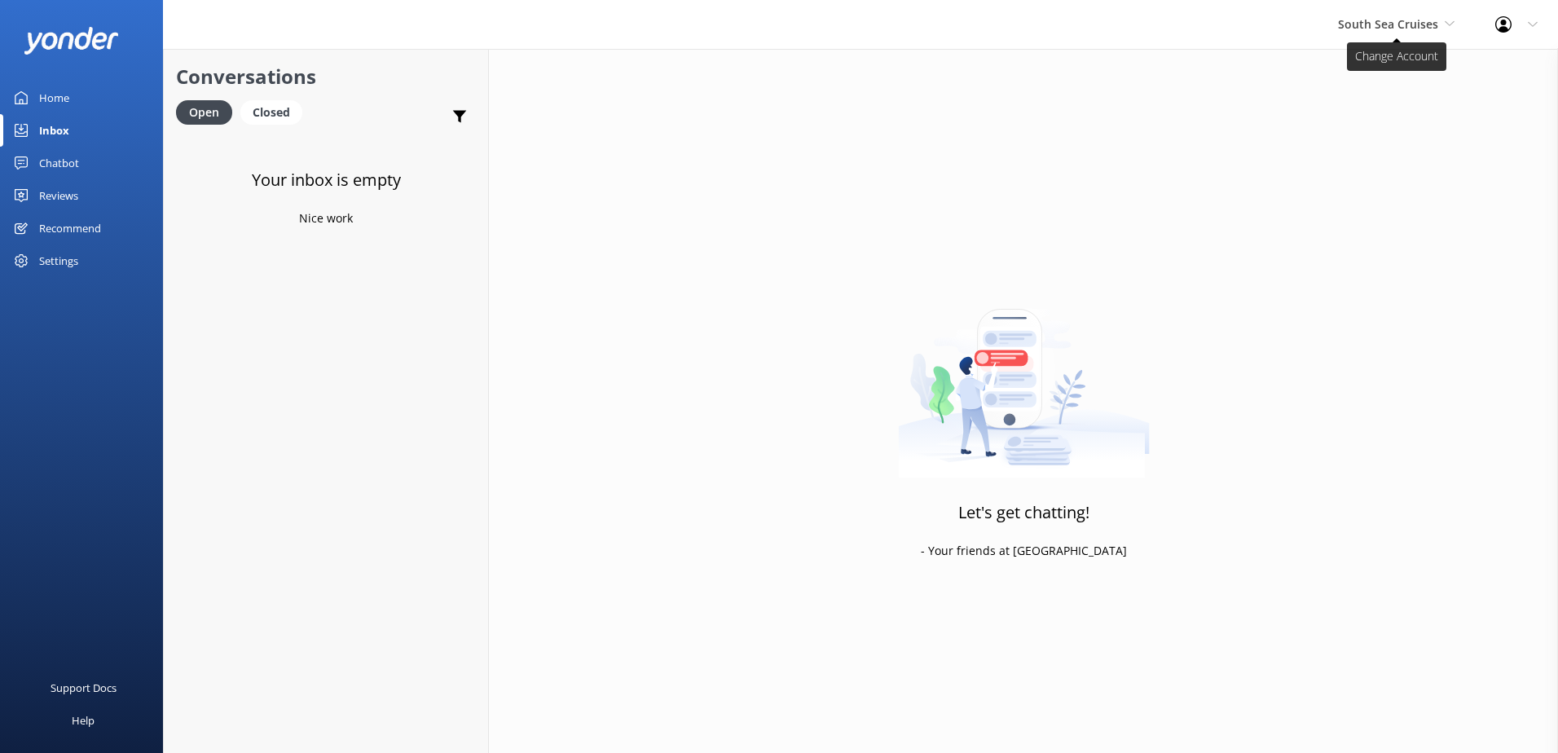
click at [1404, 25] on span "South Sea Cruises" at bounding box center [1388, 23] width 100 height 15
click at [1376, 138] on link "Malamala Beach Club" at bounding box center [1399, 146] width 163 height 39
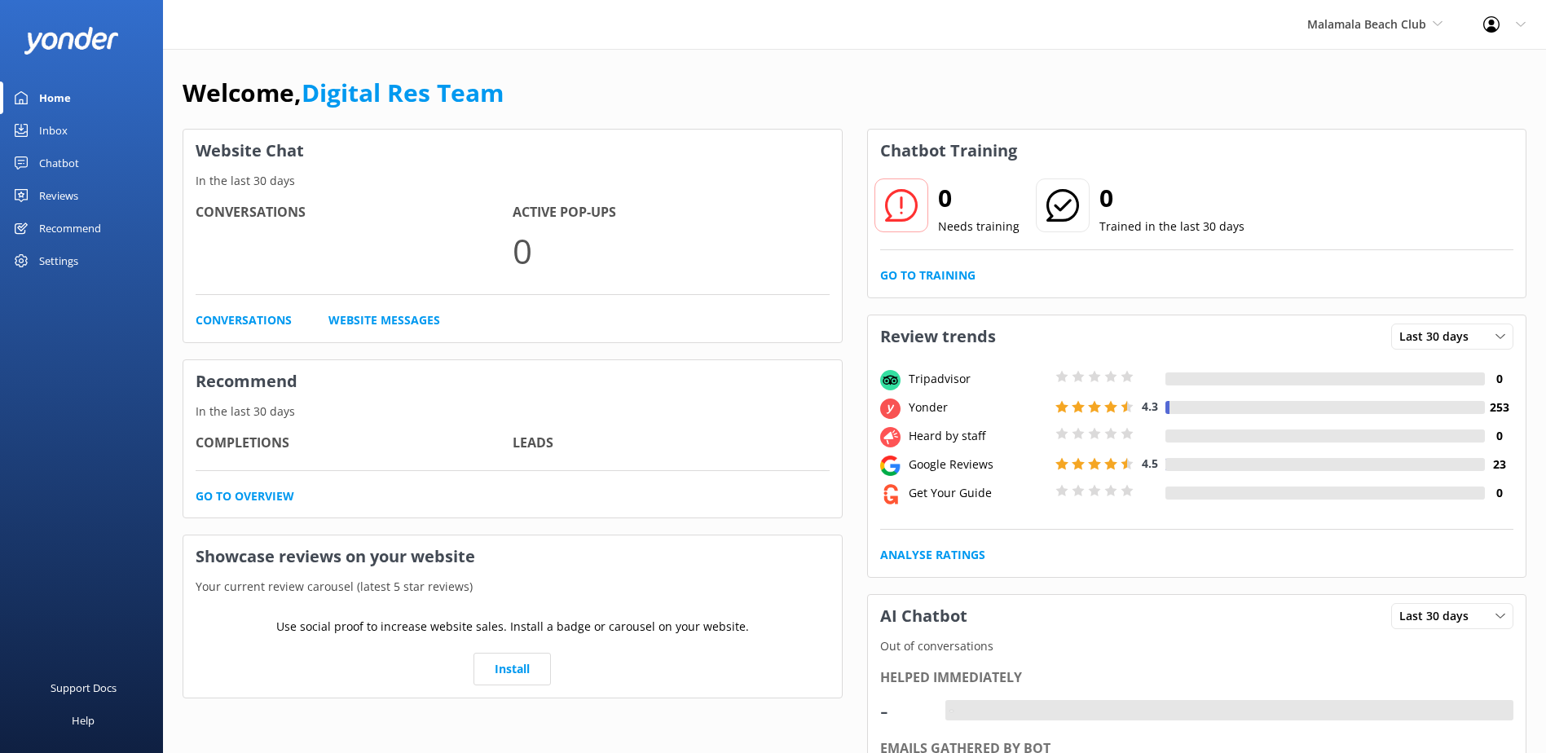
click at [84, 132] on link "Inbox" at bounding box center [81, 130] width 163 height 33
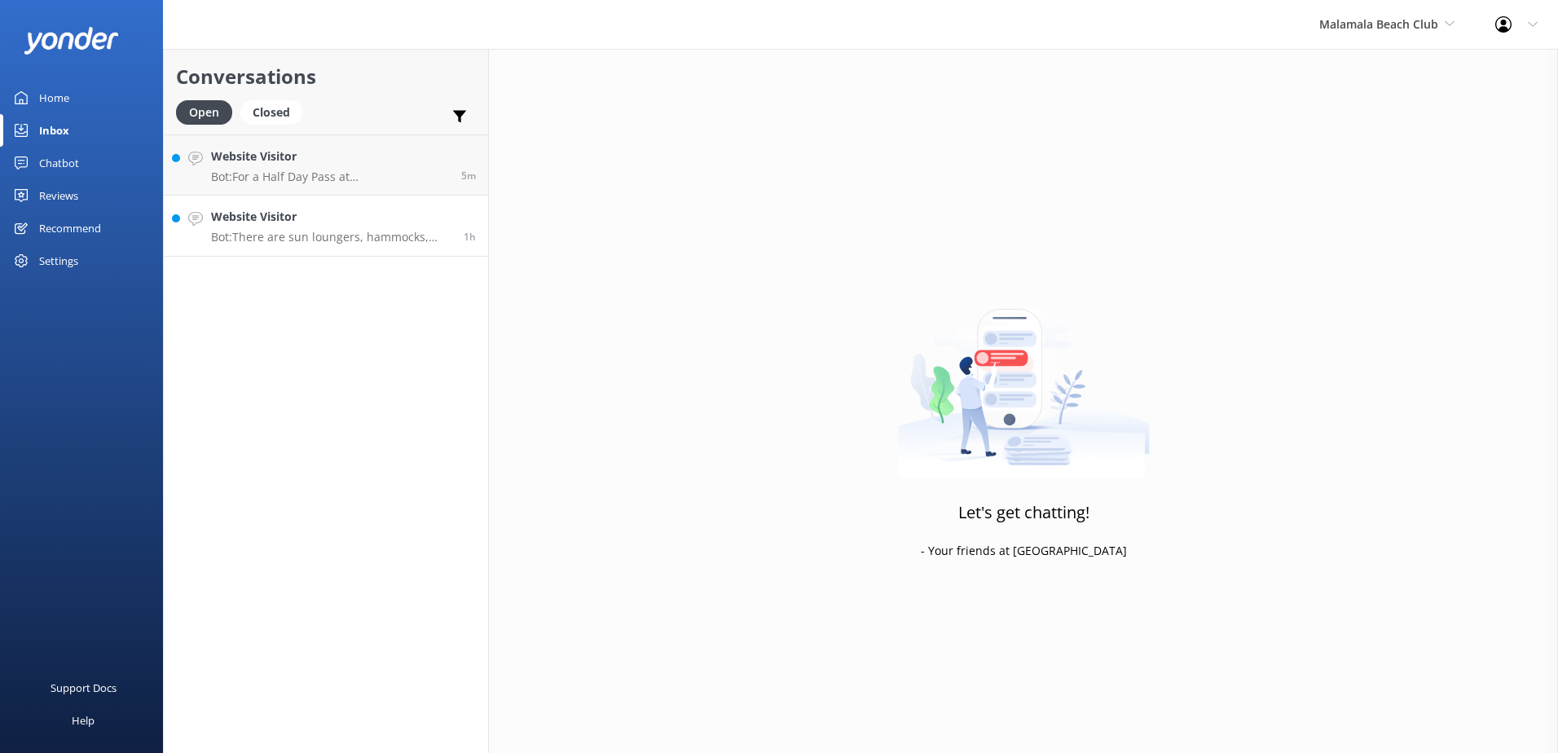
click at [346, 247] on link "Website Visitor Bot: There are sun loungers, hammocks, and bean bags available …" at bounding box center [326, 226] width 324 height 61
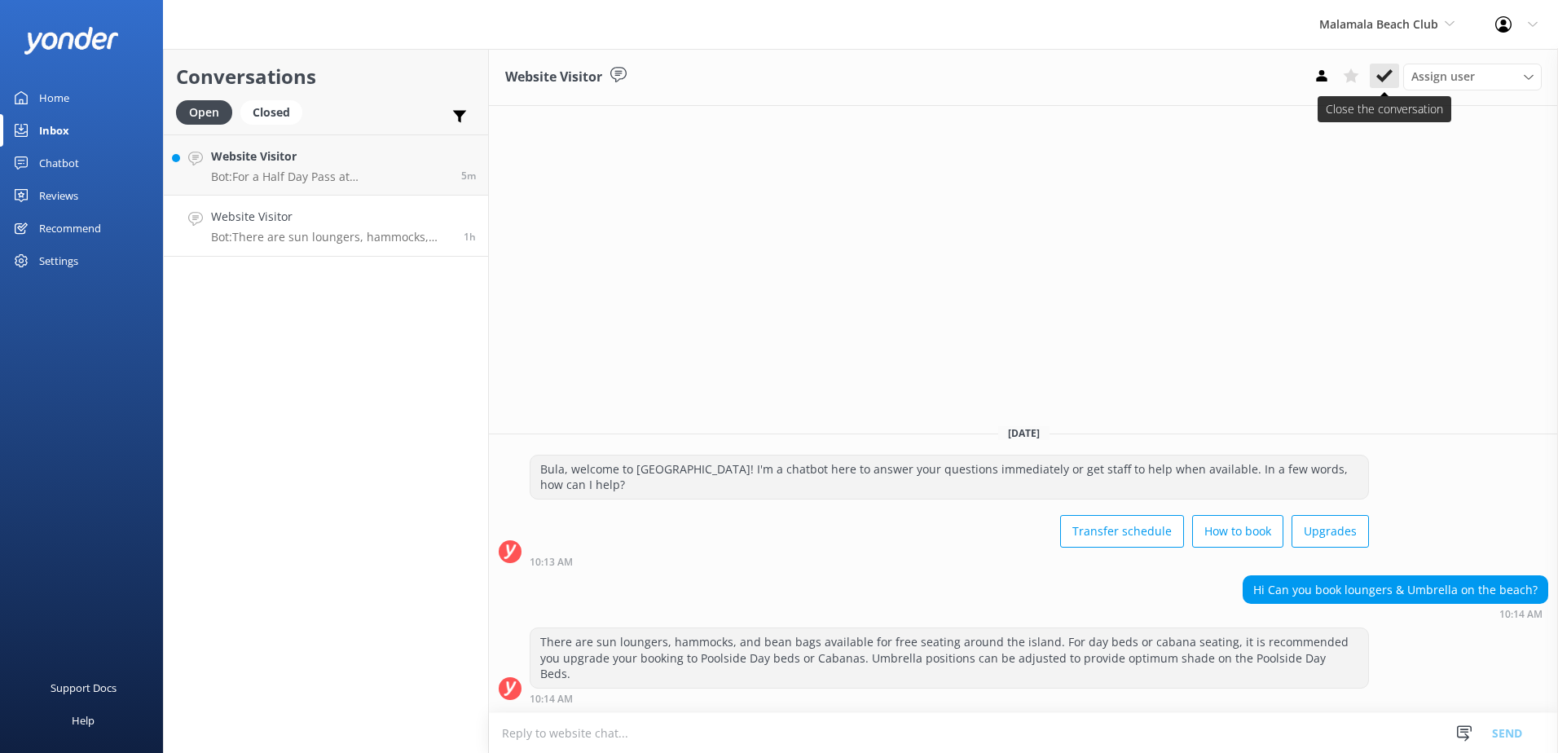
click at [1385, 81] on icon at bounding box center [1384, 76] width 16 height 16
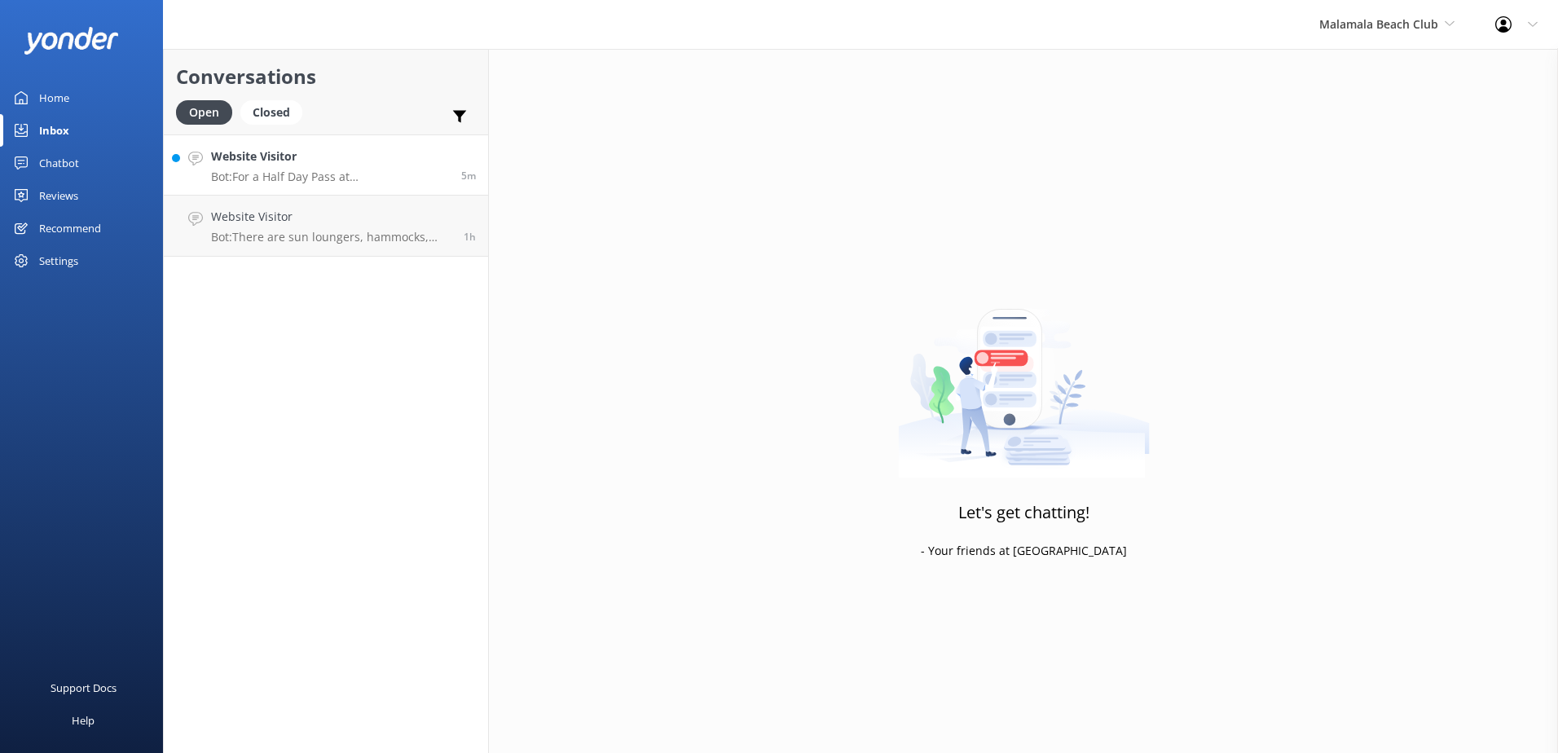
click at [346, 164] on h4 "Website Visitor" at bounding box center [330, 156] width 238 height 18
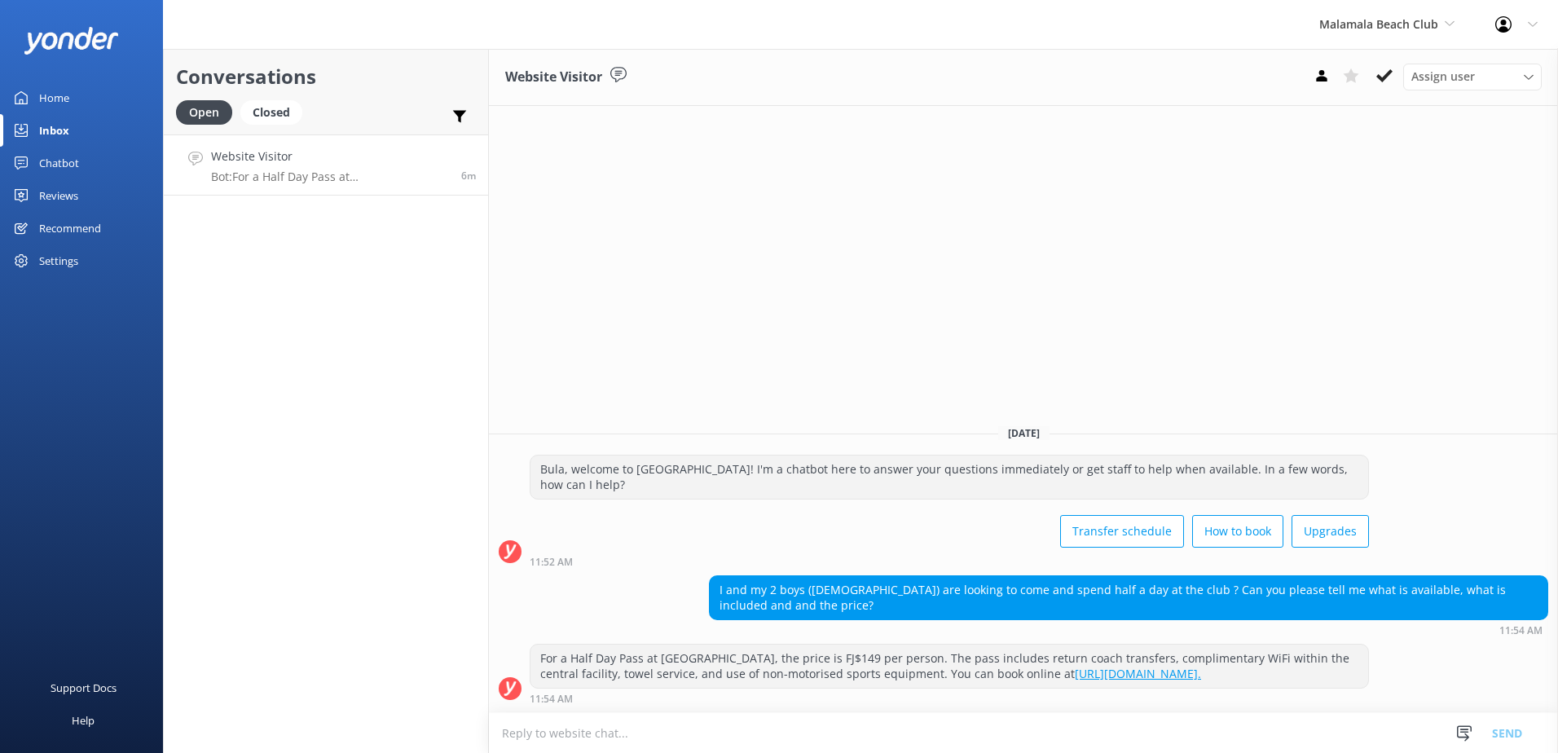
click at [785, 729] on textarea at bounding box center [1023, 733] width 1069 height 40
click at [799, 737] on textarea at bounding box center [1023, 733] width 1069 height 40
click at [808, 745] on textarea at bounding box center [1023, 733] width 1069 height 40
click at [815, 741] on textarea at bounding box center [1023, 733] width 1069 height 40
paste textarea "Return pre-booked coach transfers to/from [GEOGRAPHIC_DATA] to/from most [GEOGR…"
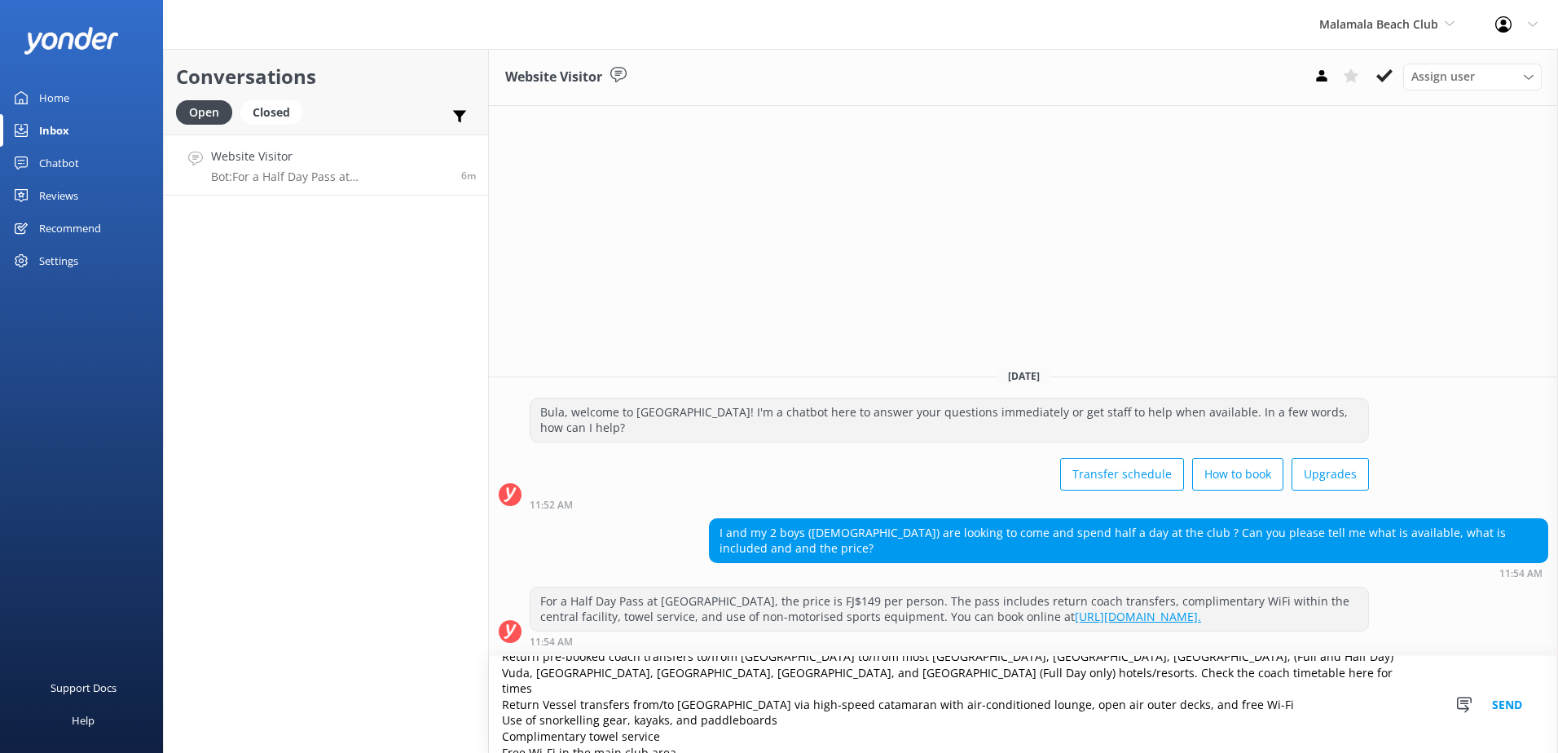
scroll to position [24, 0]
type textarea "Return pre-booked coach transfers to/from [GEOGRAPHIC_DATA] to/from most [GEOGR…"
click at [1510, 702] on button "Send" at bounding box center [1507, 704] width 61 height 97
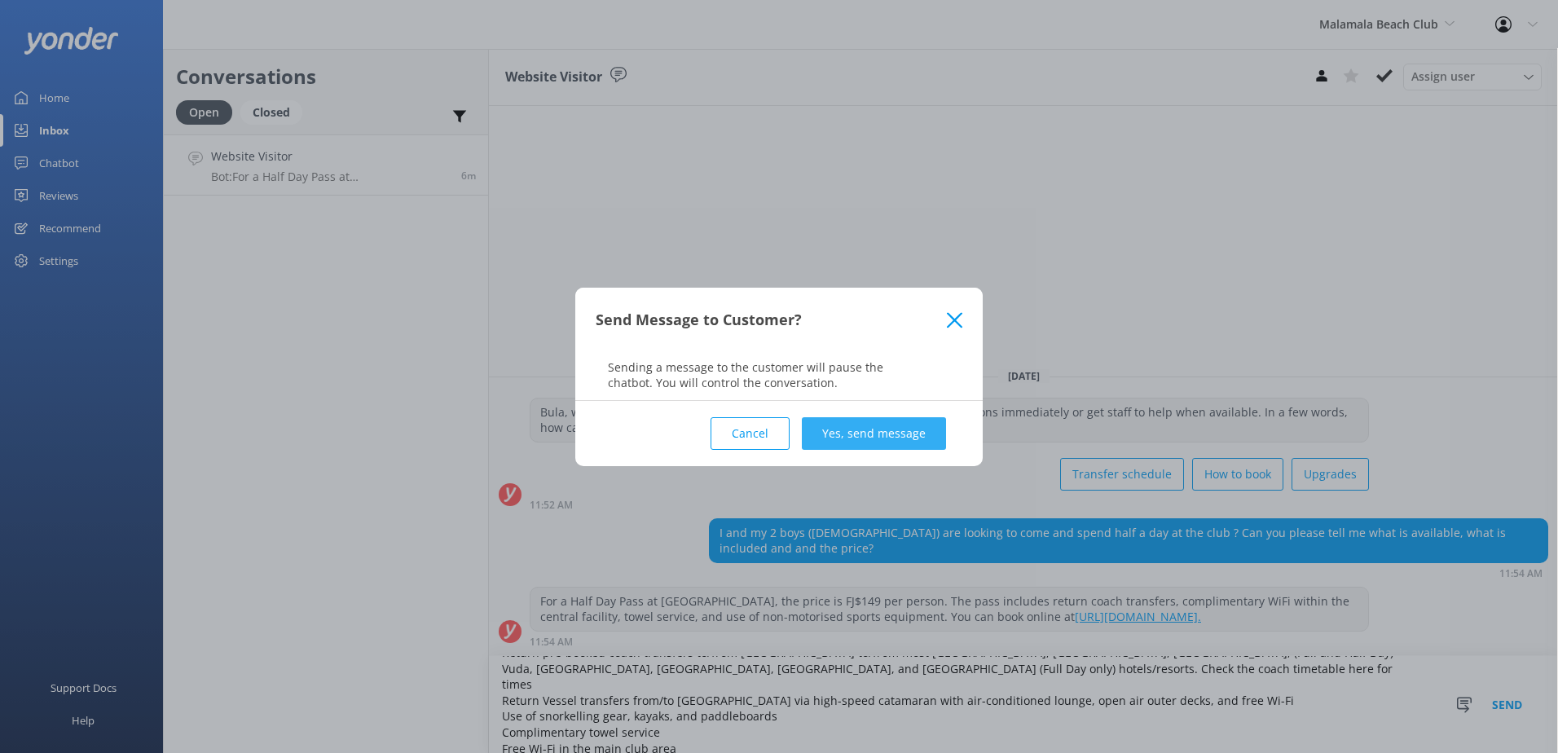
click at [896, 424] on button "Yes, send message" at bounding box center [874, 433] width 144 height 33
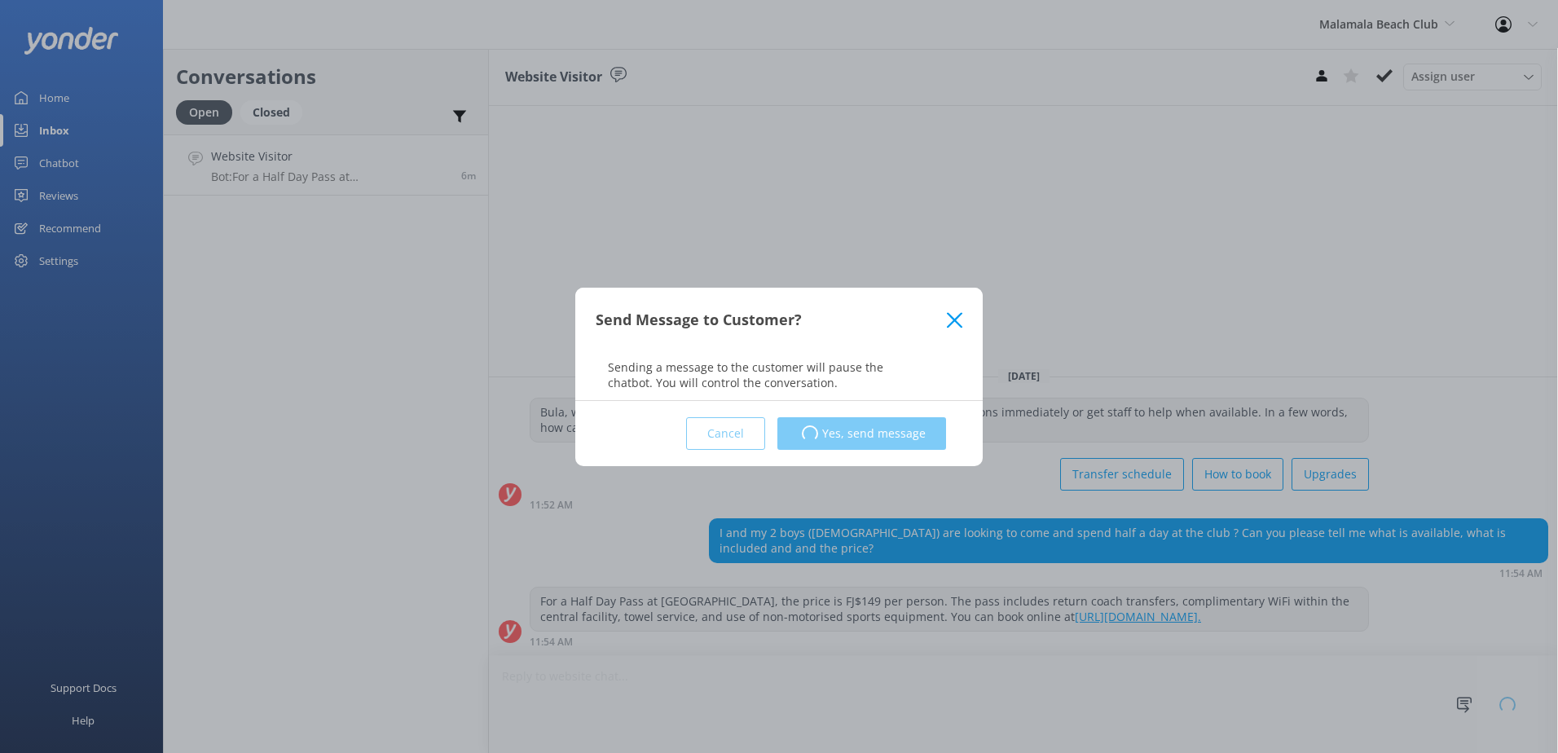
scroll to position [1, 0]
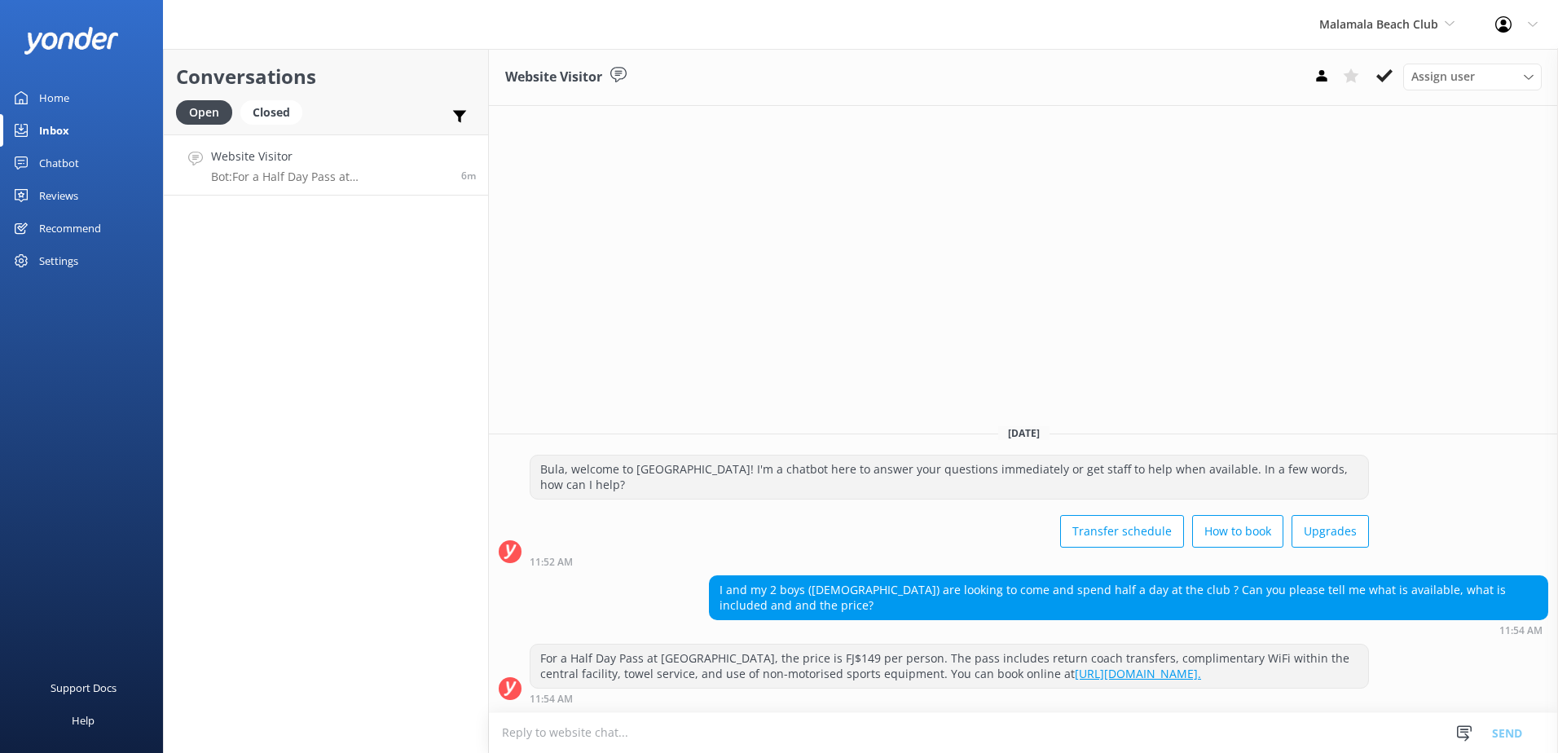
click at [679, 731] on textarea at bounding box center [1023, 733] width 1069 height 40
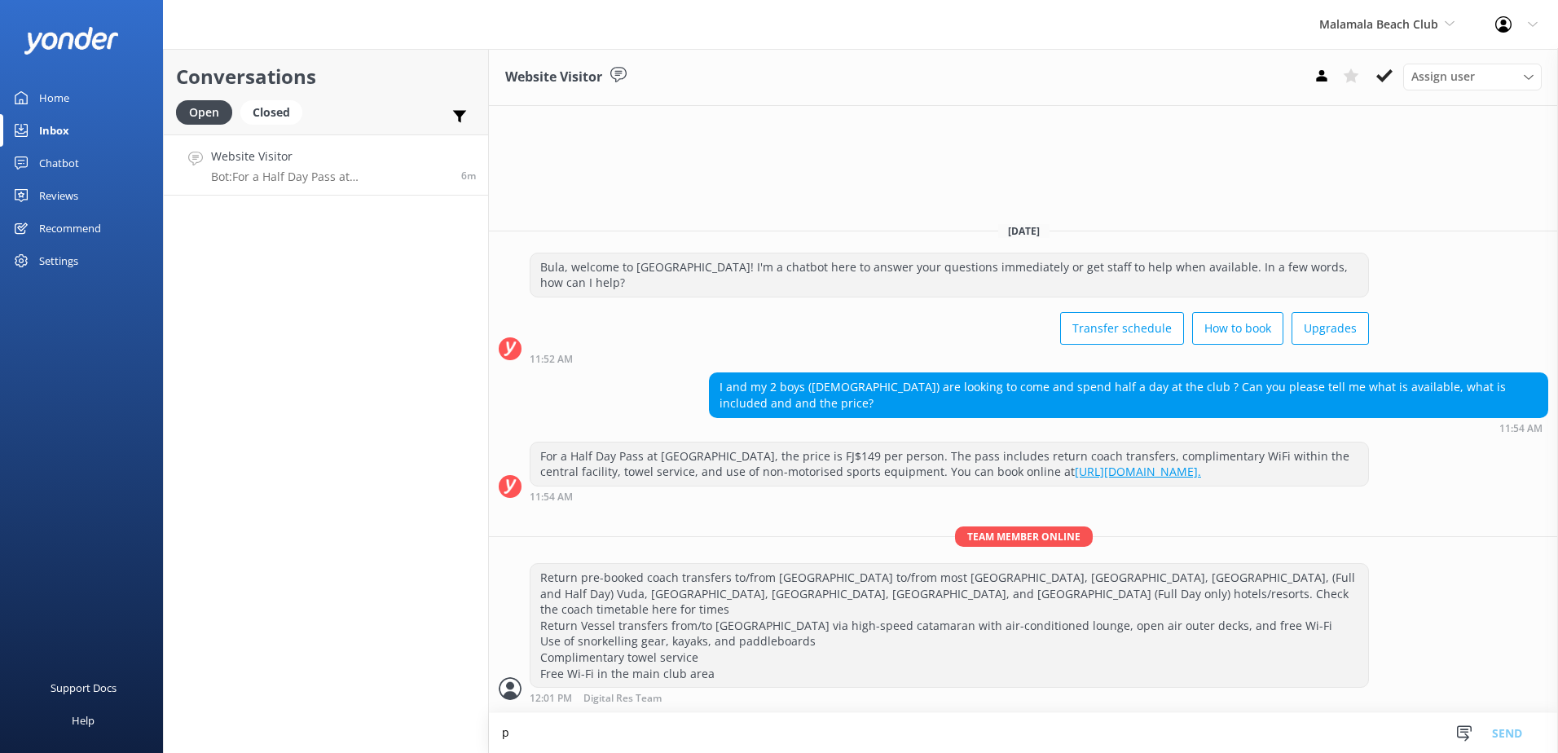
scroll to position [0, 0]
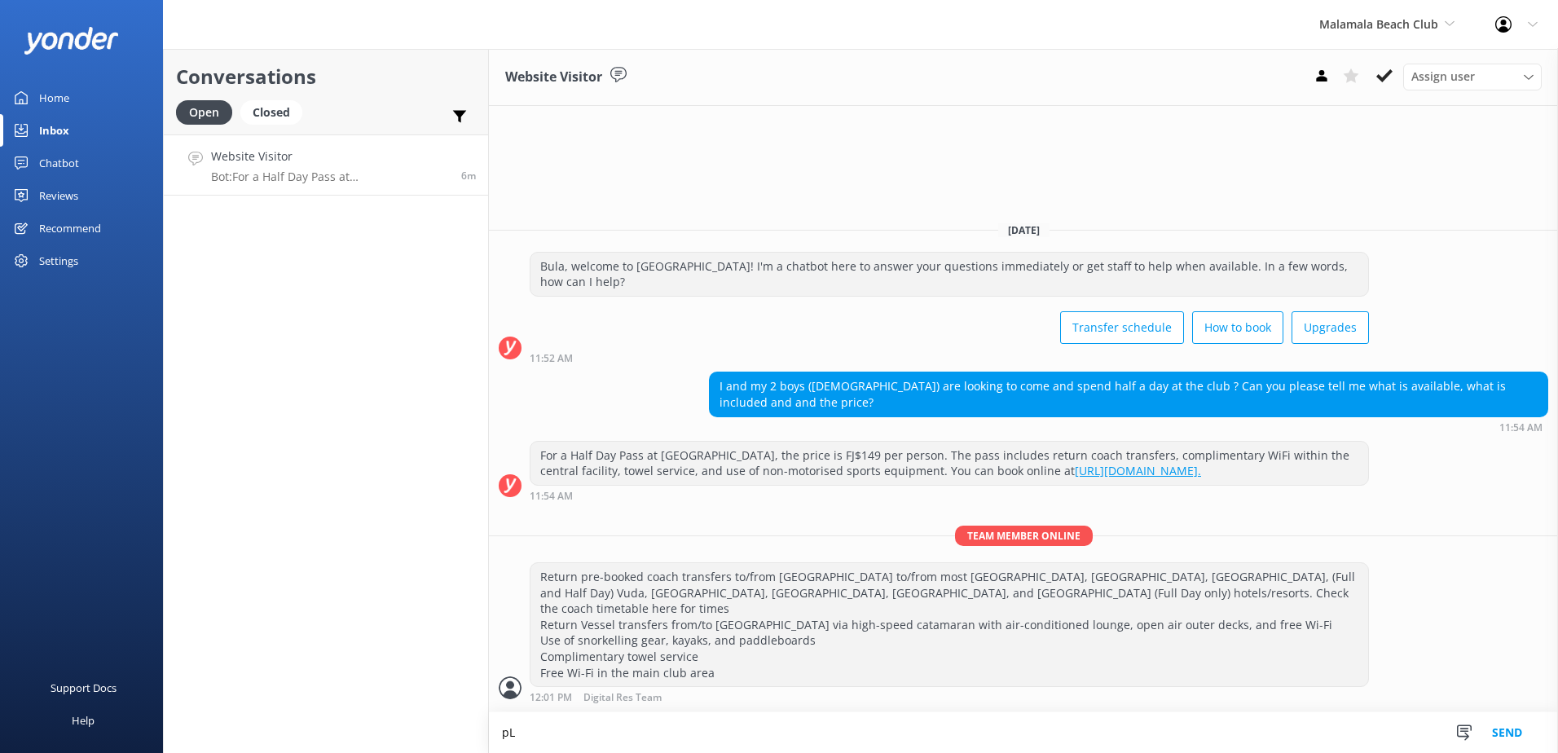
type textarea "p"
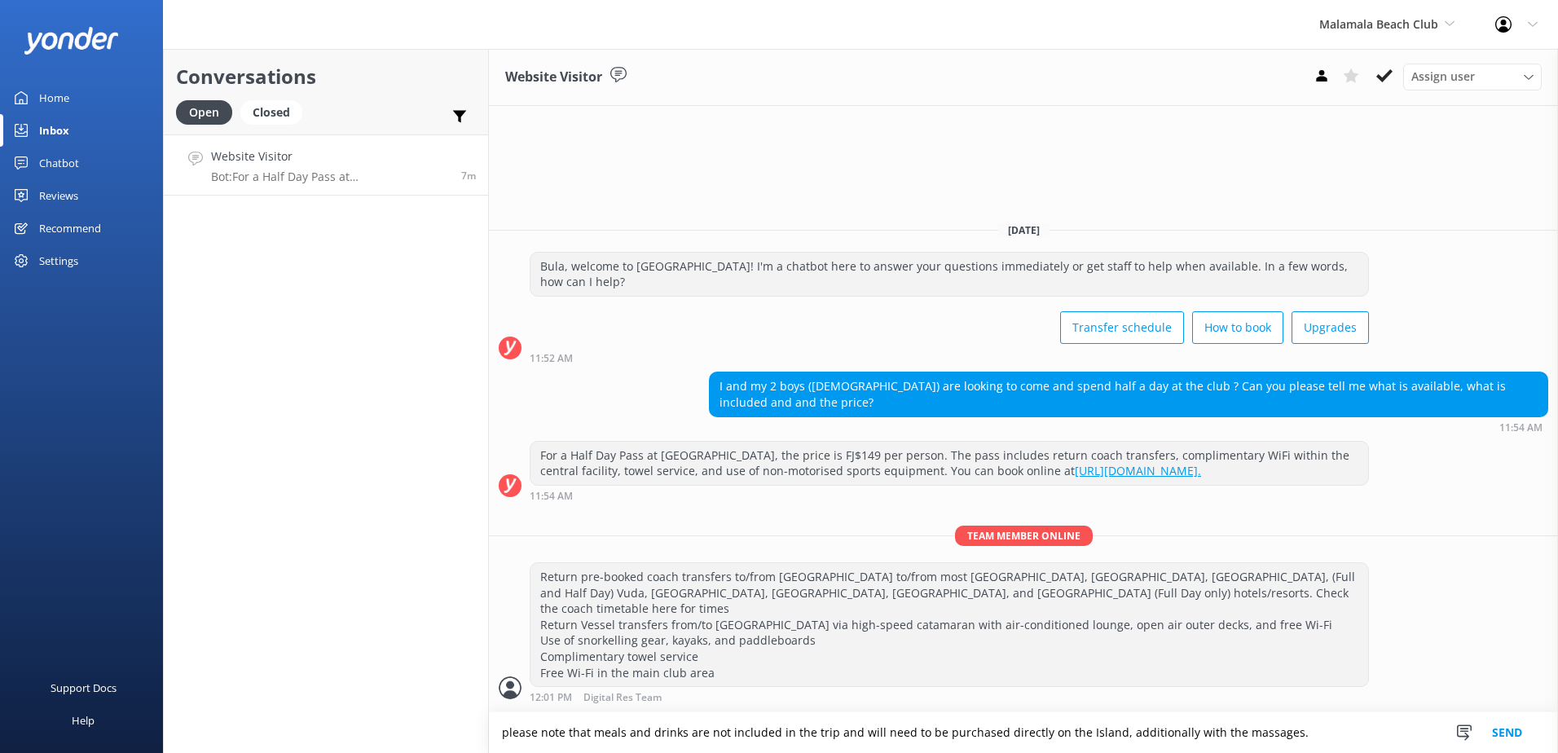
type textarea "please note that meals and drinks are not included in the trip and will need to…"
click at [1512, 739] on button "Send" at bounding box center [1507, 732] width 61 height 41
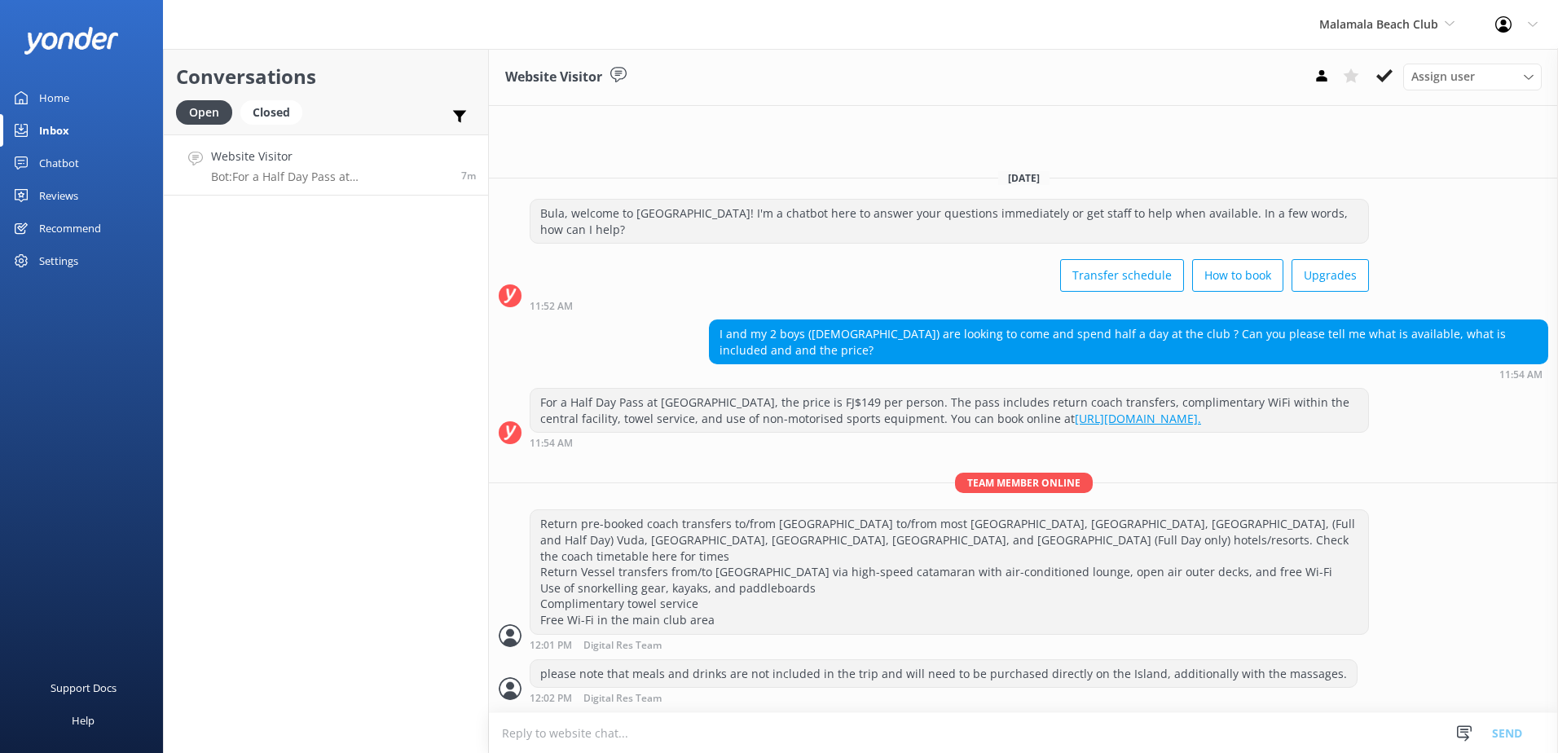
click at [787, 730] on textarea at bounding box center [1023, 733] width 1069 height 40
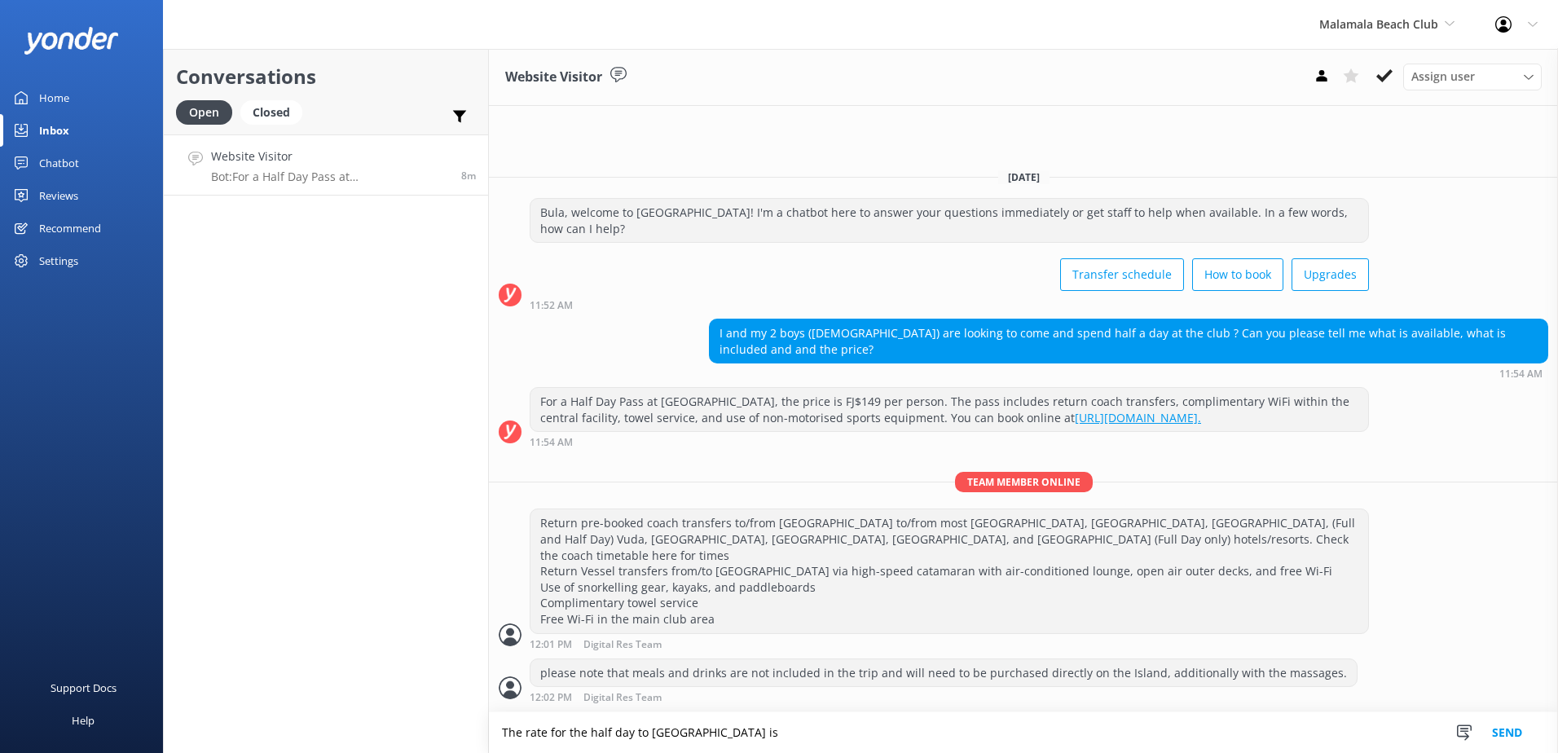
drag, startPoint x: 829, startPoint y: 715, endPoint x: 832, endPoint y: 725, distance: 10.3
click at [831, 722] on div "Website Visitor Assign user [PERSON_NAME] [PERSON_NAME] Digital Res Team [PERSO…" at bounding box center [1023, 401] width 1069 height 704
click at [834, 726] on textarea "The rate for the half day to [GEOGRAPHIC_DATA] is" at bounding box center [1023, 732] width 1069 height 41
paste textarea "$163"
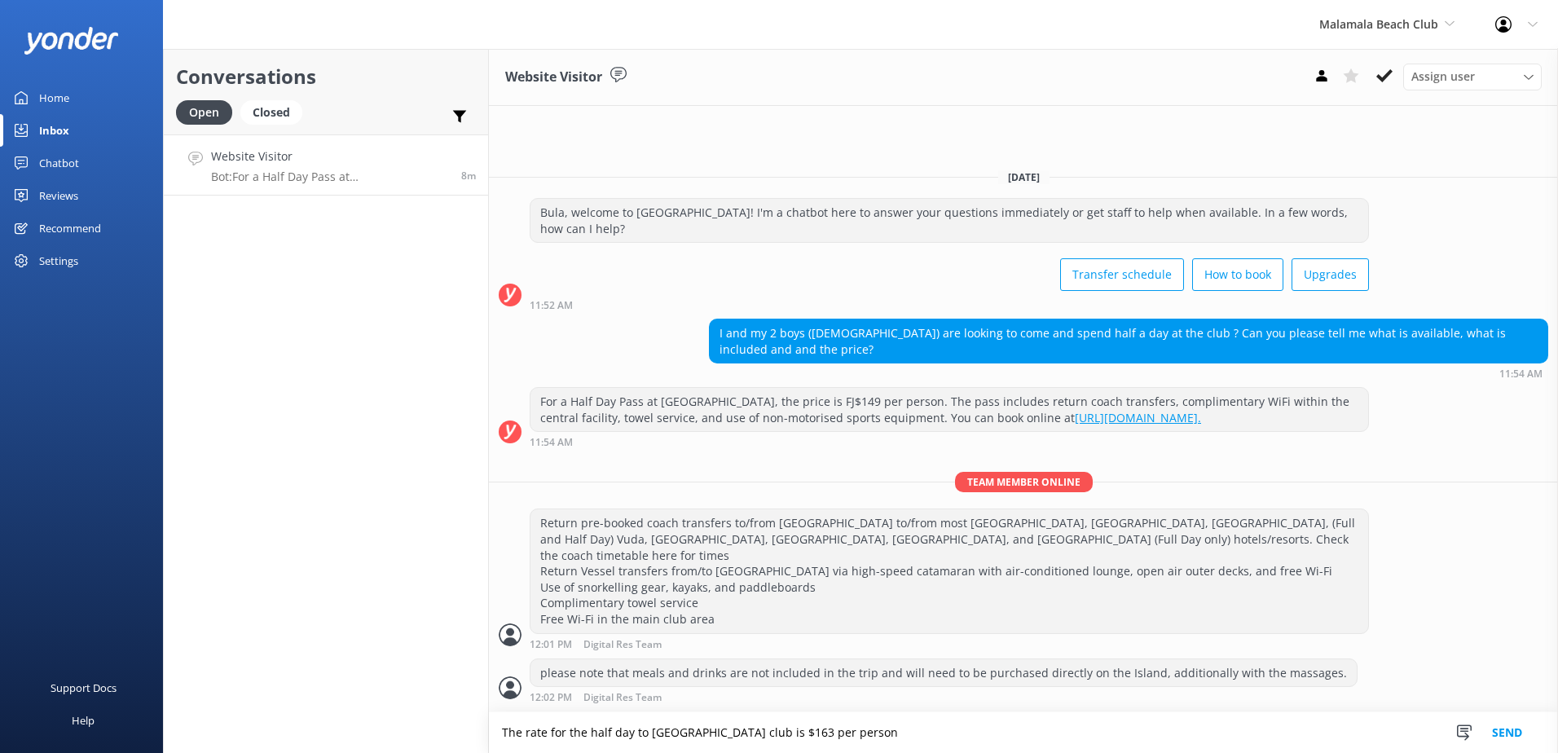
click at [918, 746] on textarea "The rate for the half day to [GEOGRAPHIC_DATA] club is $163 per person" at bounding box center [1023, 732] width 1069 height 41
paste textarea "Children pay the same rate as adults except for infants under 3 who are free of…"
type textarea "The rate for the half day to [GEOGRAPHIC_DATA] club is $163 per person. Childre…"
click at [1495, 734] on button "Send" at bounding box center [1507, 732] width 61 height 41
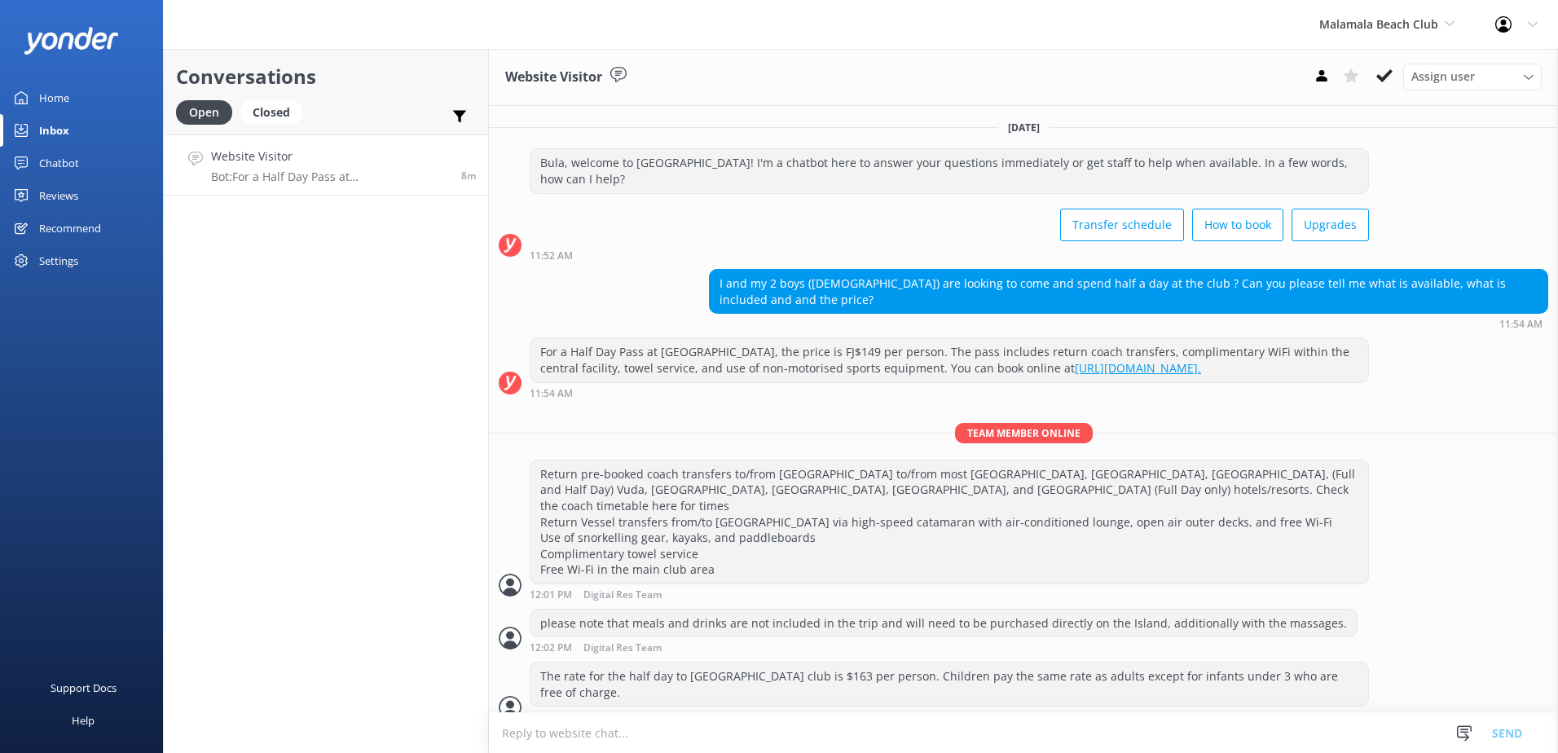
scroll to position [19, 0]
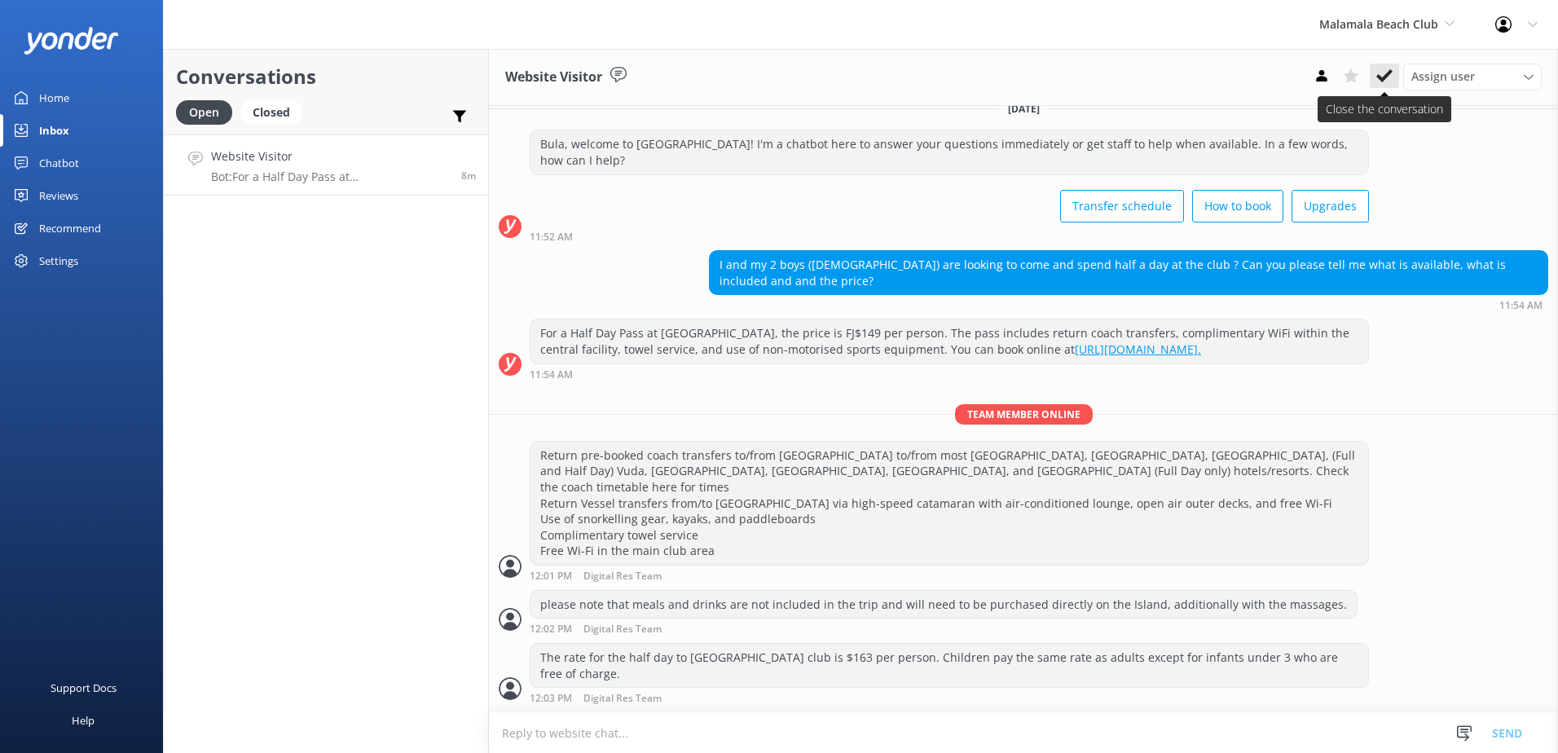
click at [1385, 71] on icon at bounding box center [1384, 76] width 16 height 16
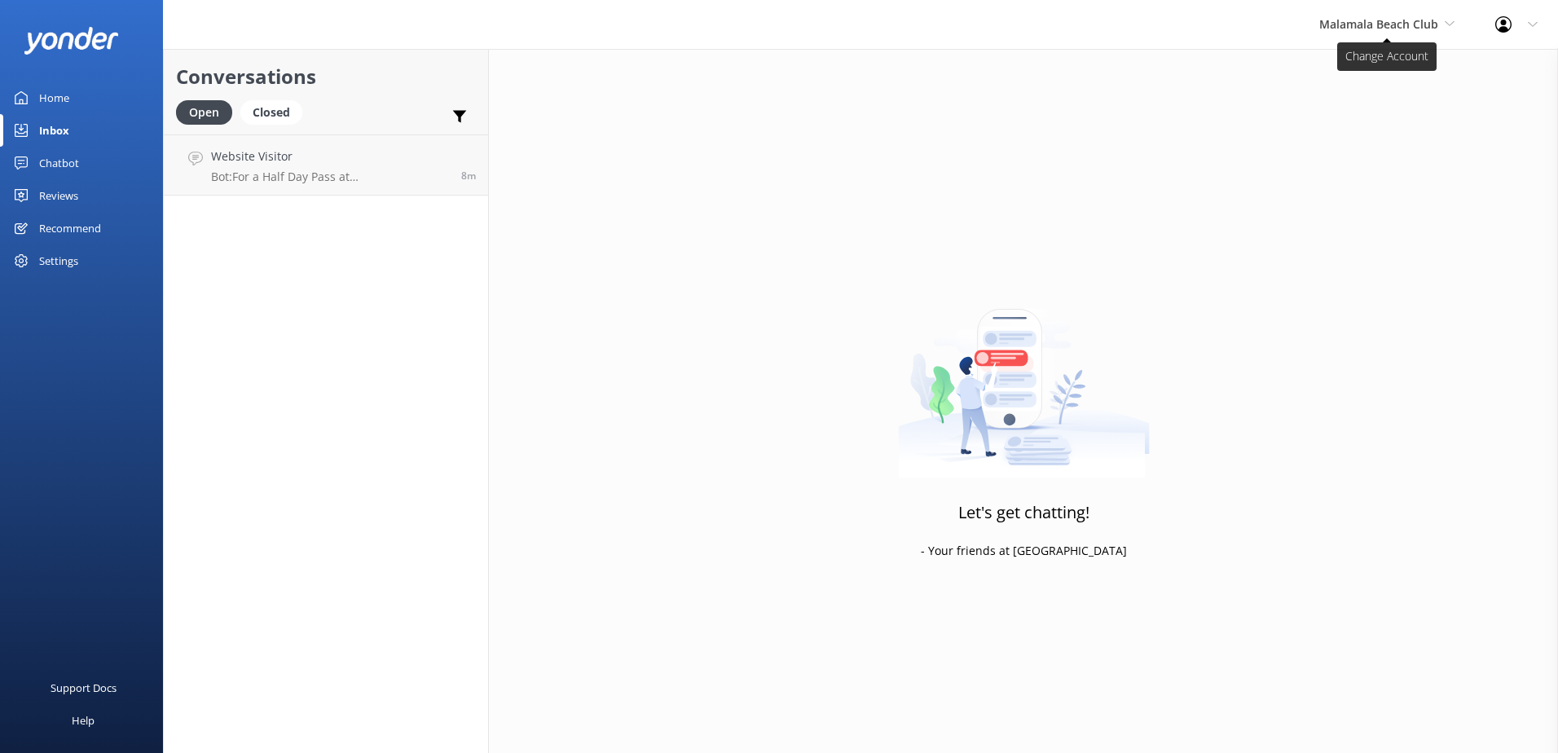
click at [1416, 30] on span "Malamala Beach Club" at bounding box center [1378, 23] width 119 height 15
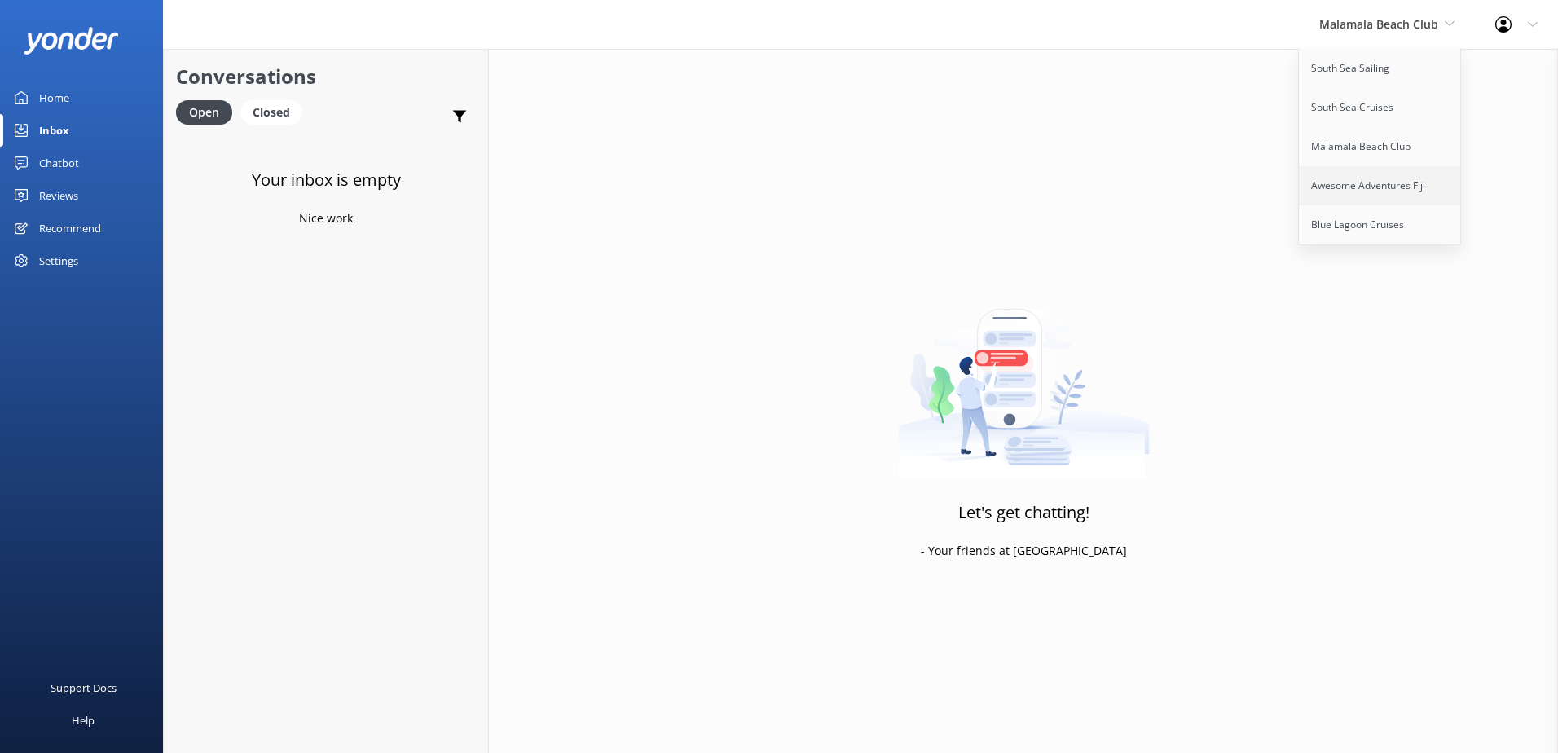
click at [1379, 194] on link "Awesome Adventures Fiji" at bounding box center [1380, 185] width 163 height 39
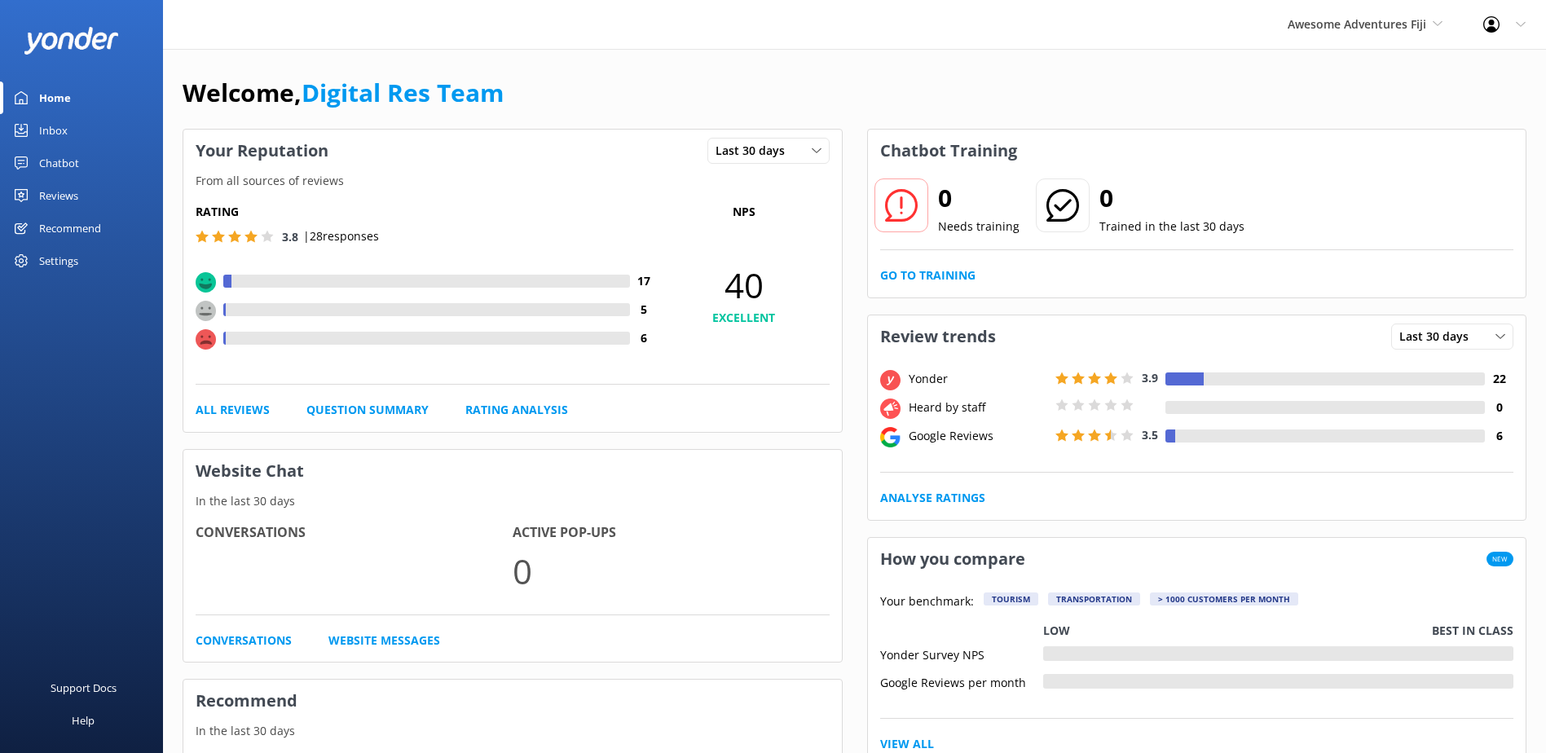
click at [73, 139] on link "Inbox" at bounding box center [81, 130] width 163 height 33
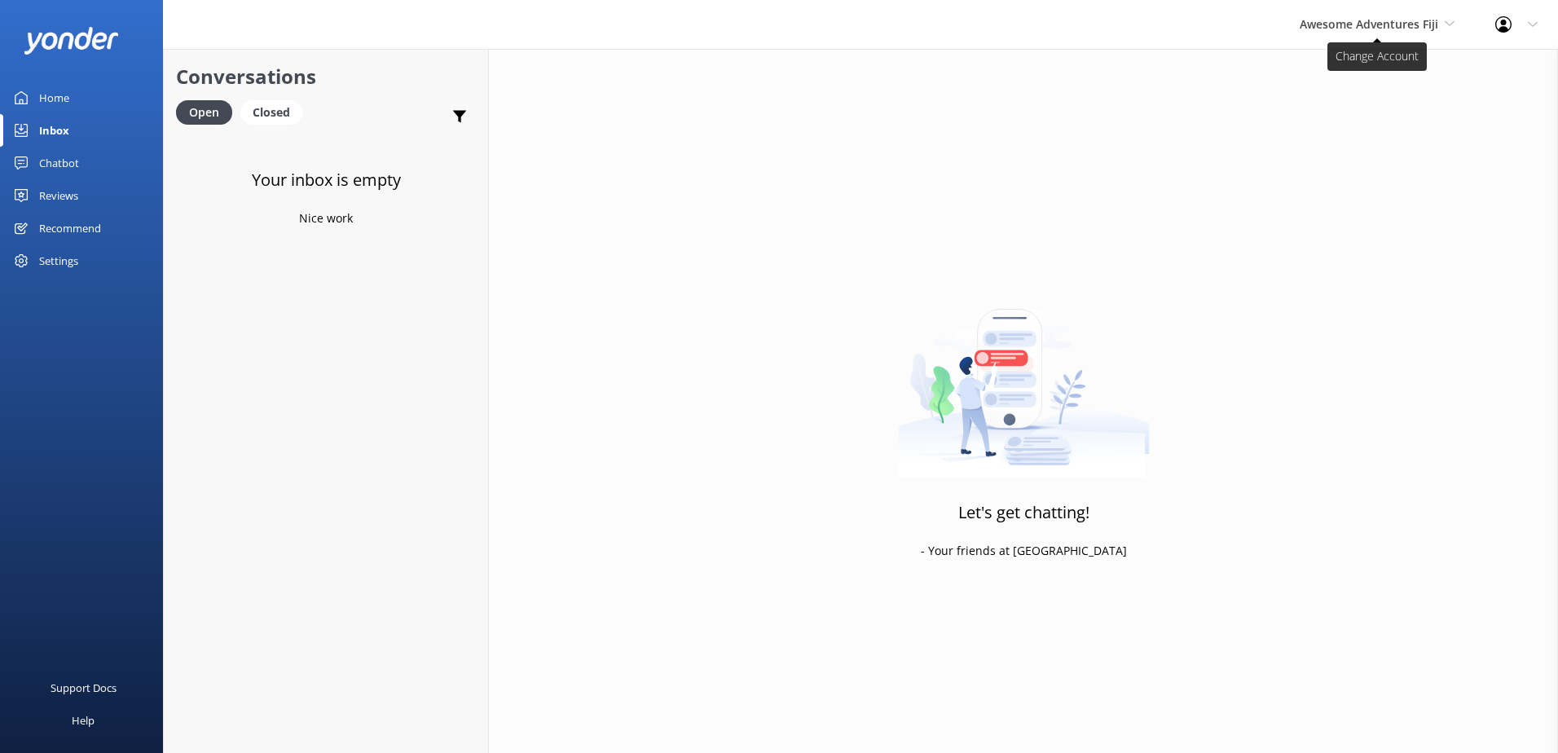
click at [1403, 22] on span "Awesome Adventures Fiji" at bounding box center [1369, 23] width 139 height 15
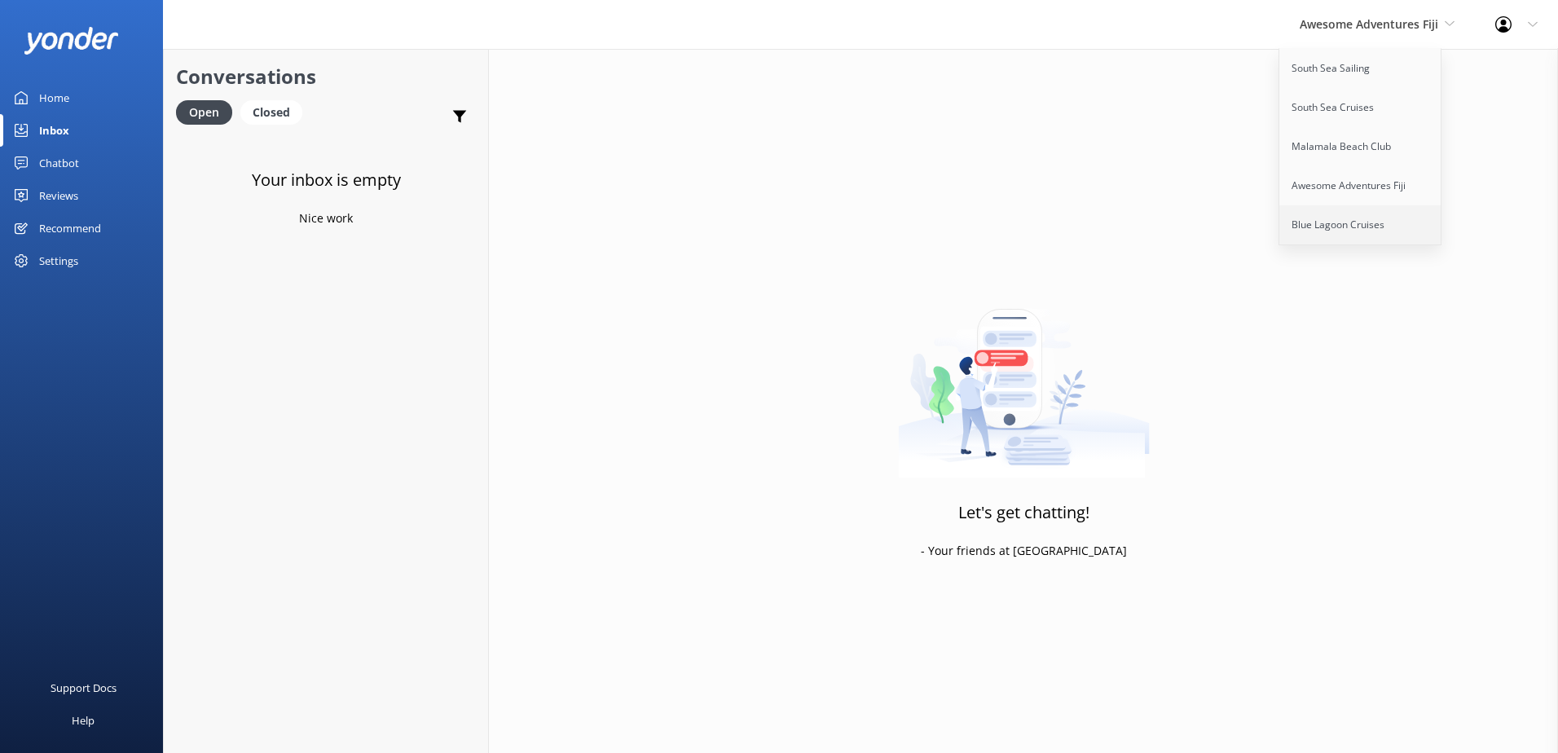
click at [1360, 228] on link "Blue Lagoon Cruises" at bounding box center [1360, 224] width 163 height 39
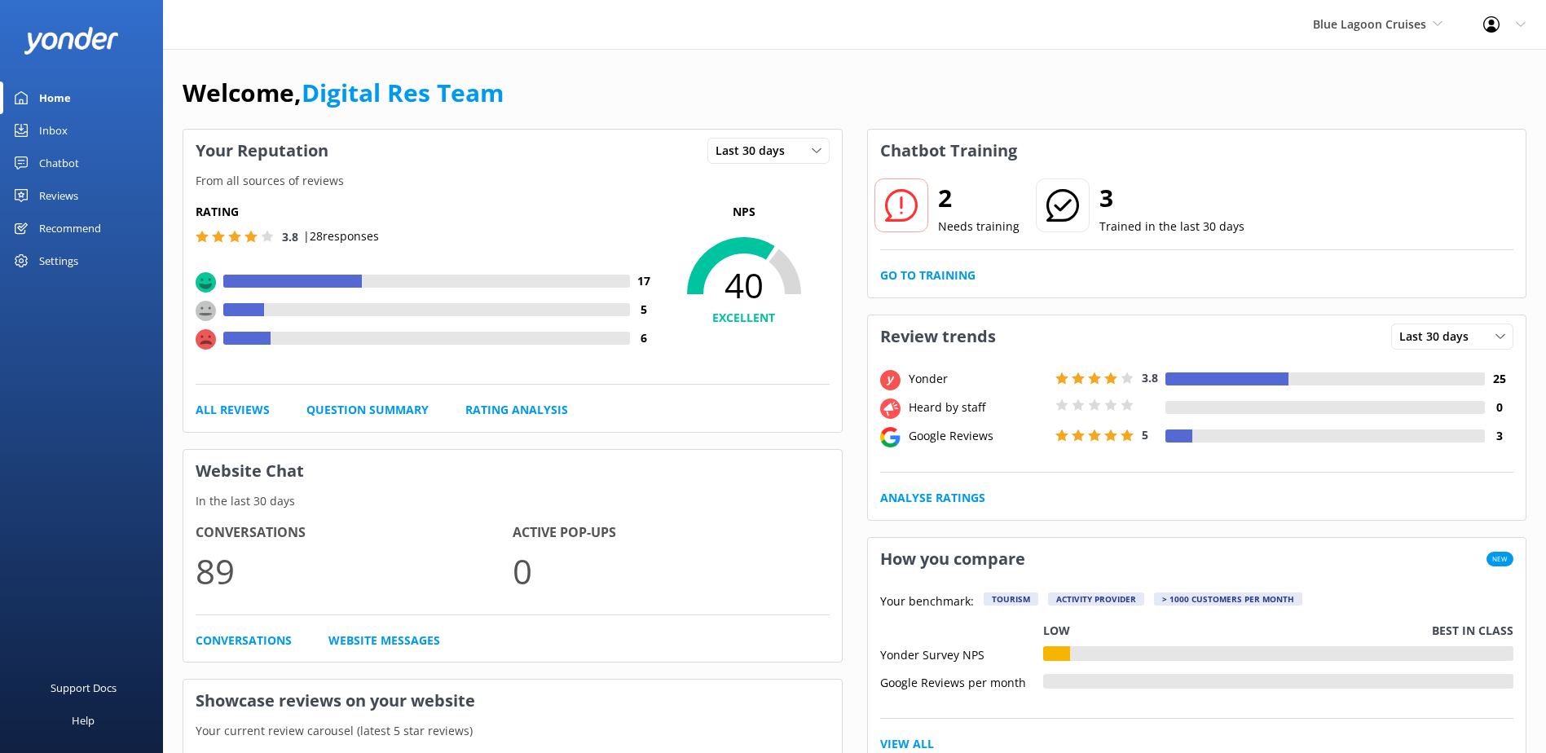
click at [73, 125] on link "Inbox" at bounding box center [81, 130] width 163 height 33
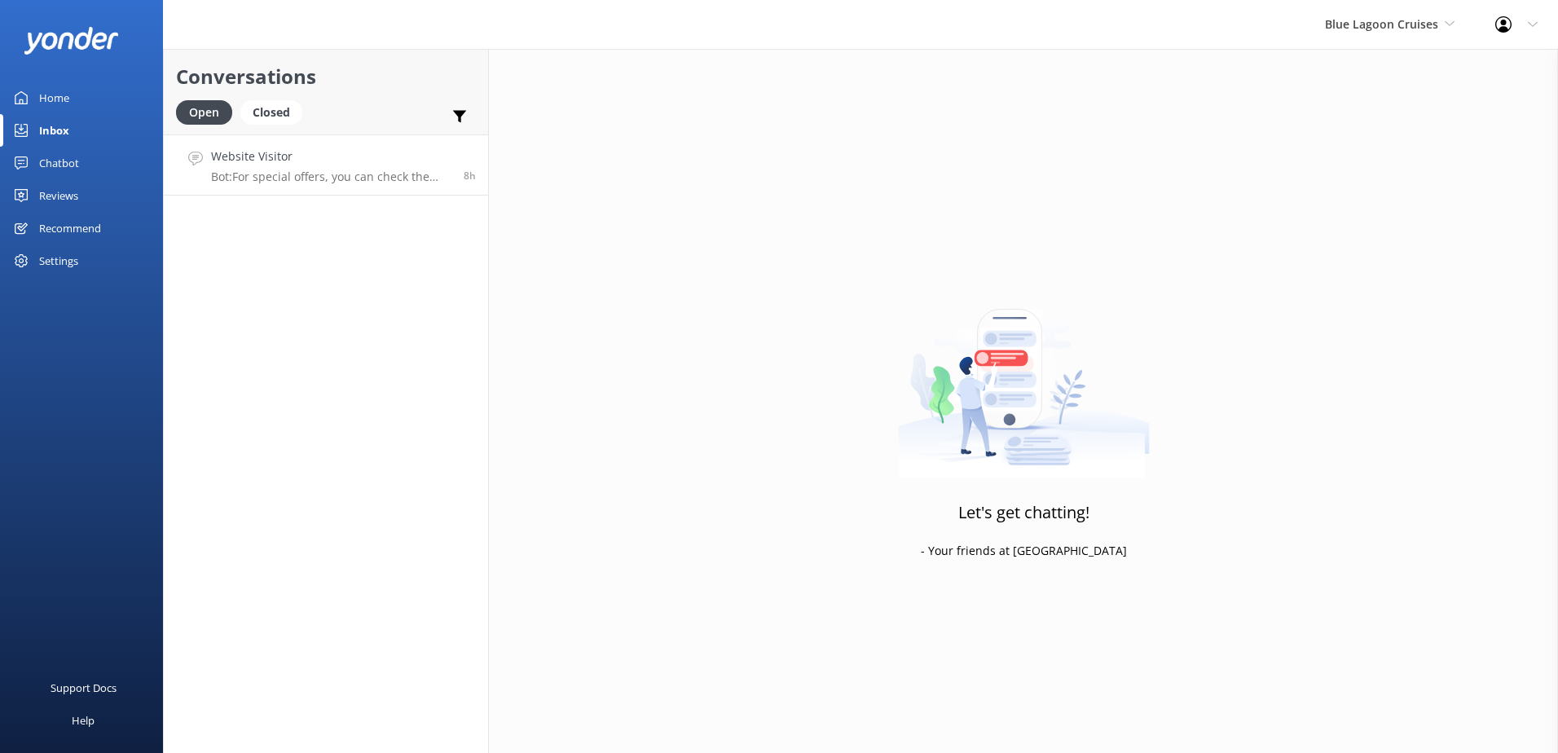
click at [333, 174] on p "Bot: For special offers, you can check the latest deals on our website at [URL]…" at bounding box center [331, 176] width 240 height 15
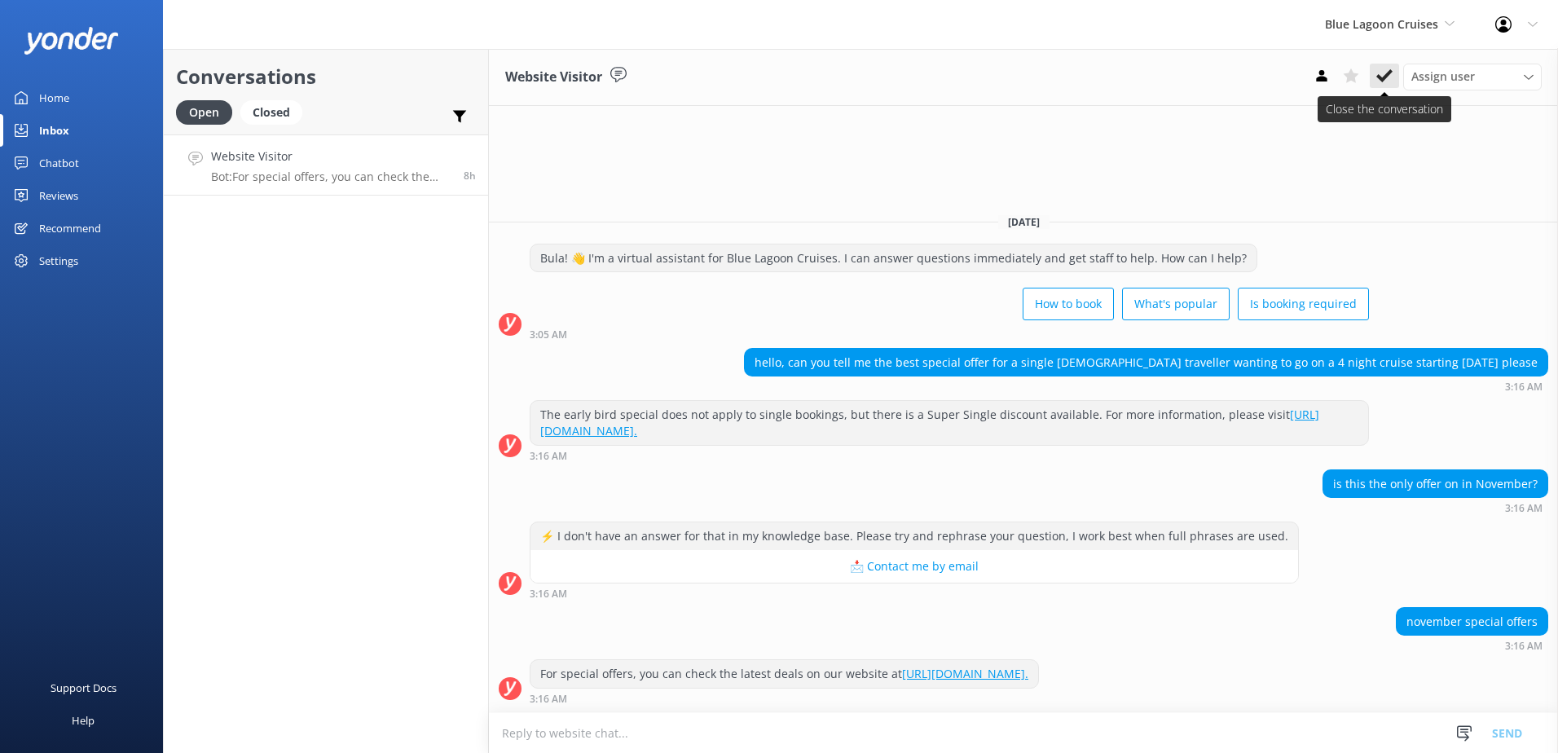
click at [1380, 80] on use at bounding box center [1384, 75] width 16 height 13
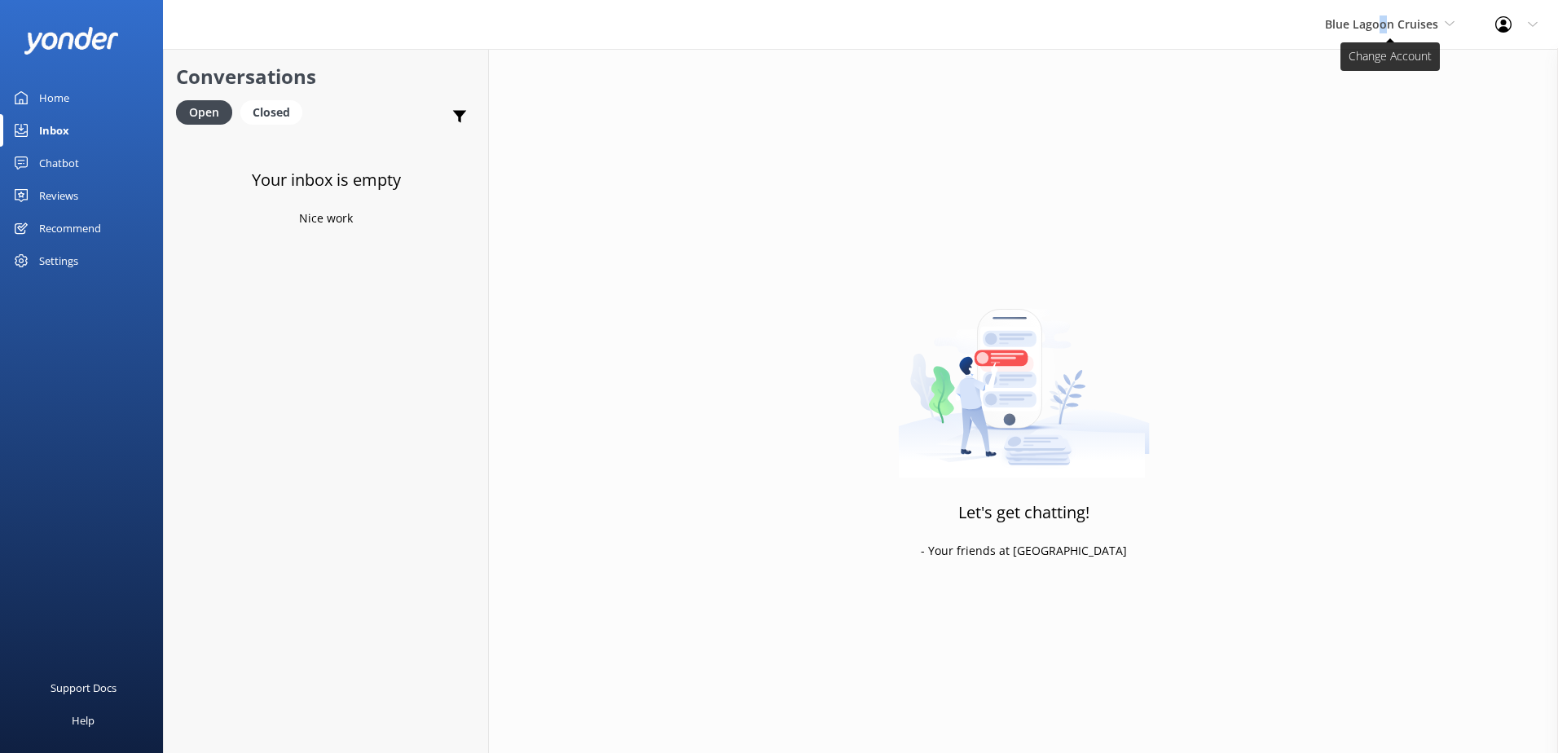
click at [1387, 19] on span "Blue Lagoon Cruises" at bounding box center [1381, 23] width 113 height 15
drag, startPoint x: 1387, startPoint y: 19, endPoint x: 1336, endPoint y: 73, distance: 74.4
click at [1336, 73] on link "South Sea Sailing" at bounding box center [1386, 68] width 163 height 39
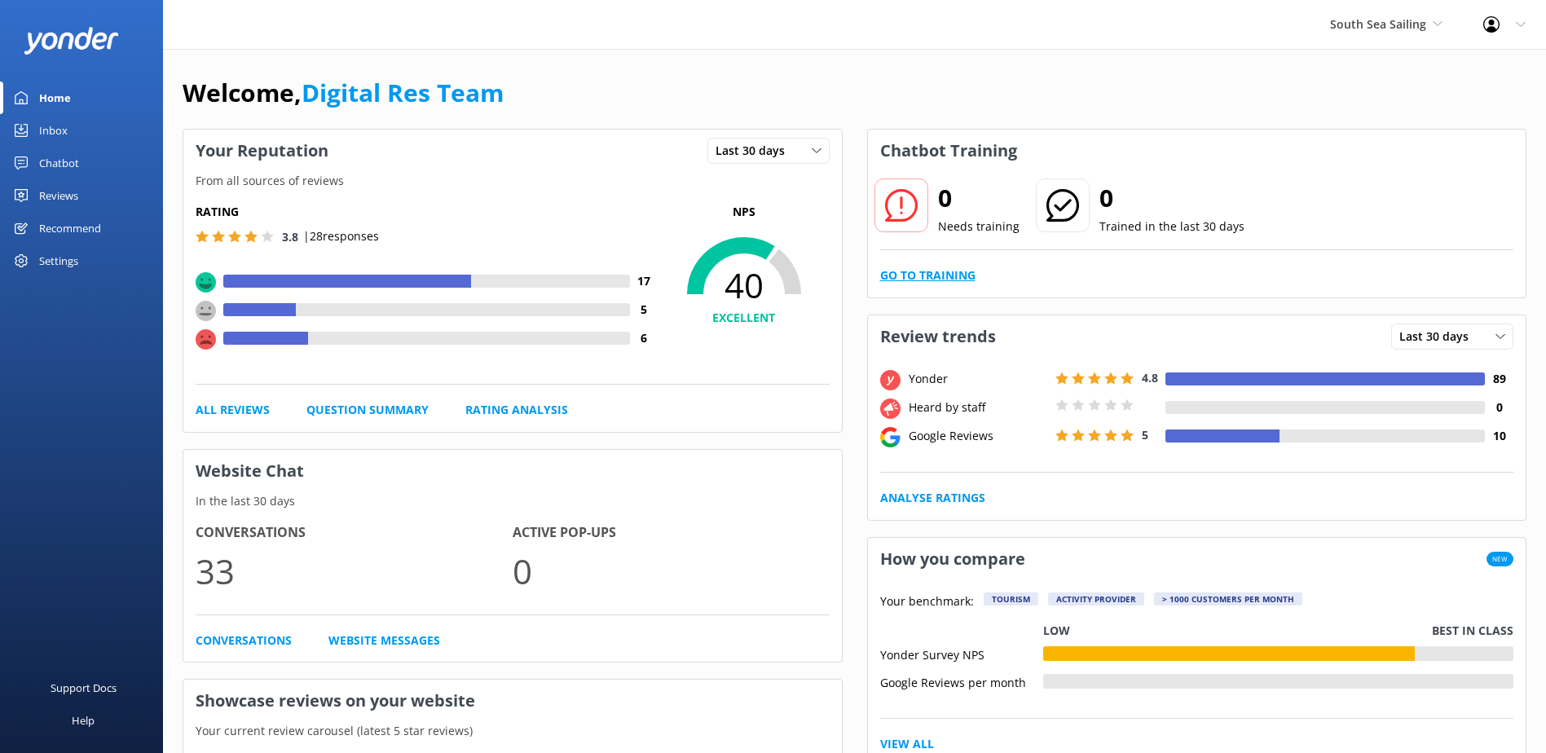
click at [961, 284] on link "Go to Training" at bounding box center [927, 275] width 95 height 18
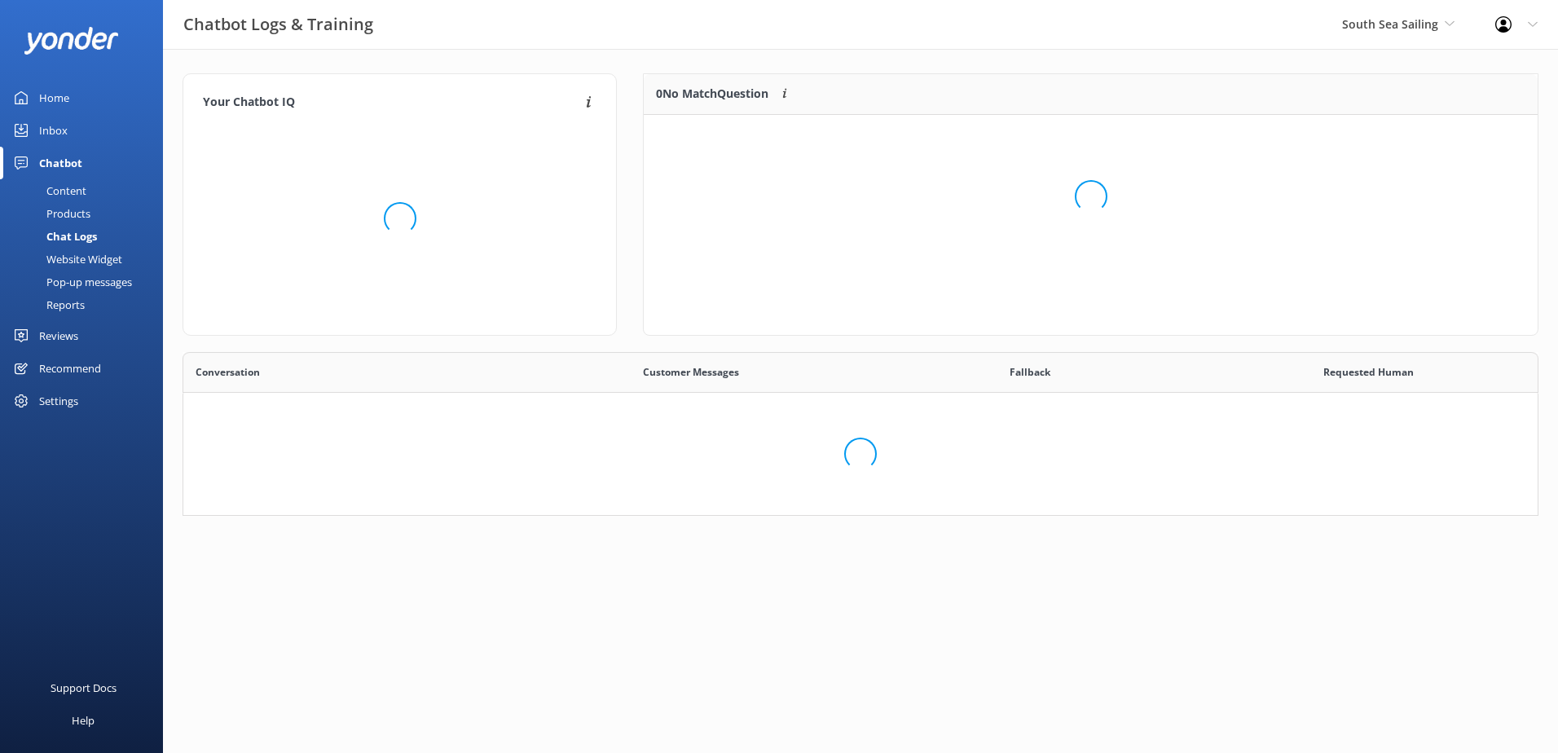
scroll to position [191, 873]
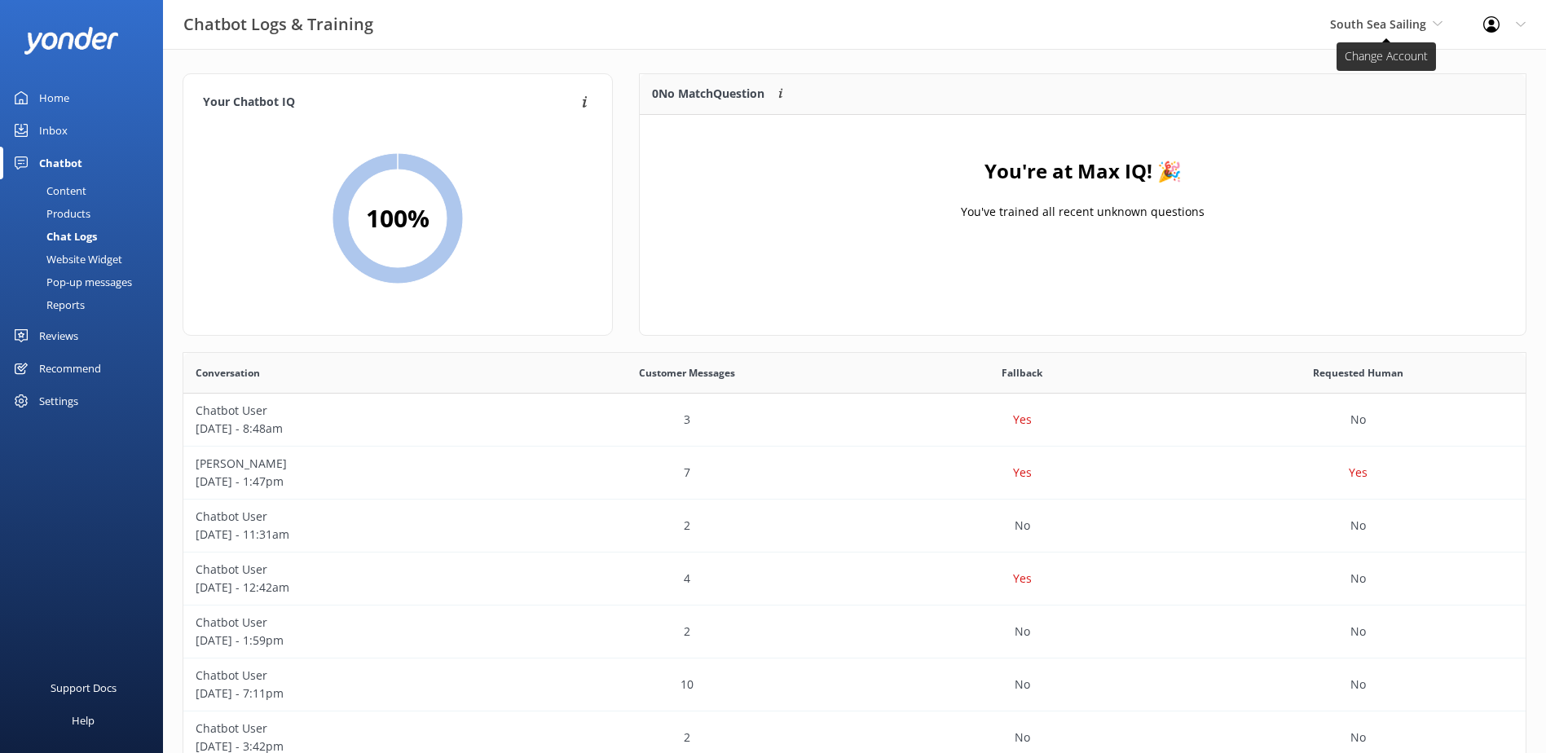
click at [1374, 20] on span "South Sea Sailing" at bounding box center [1378, 23] width 96 height 15
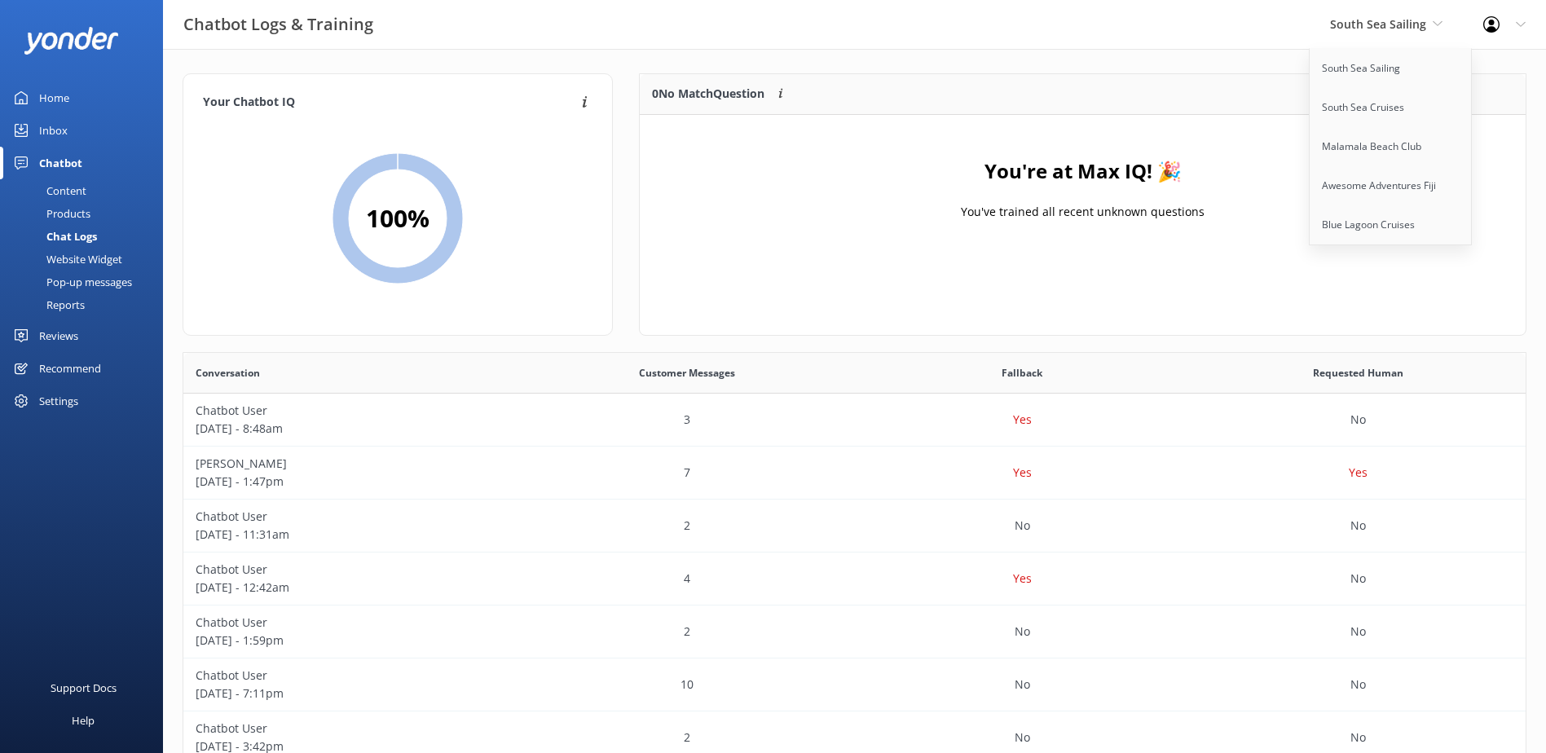
click at [64, 143] on div "Inbox" at bounding box center [53, 130] width 29 height 33
